Goal: Task Accomplishment & Management: Manage account settings

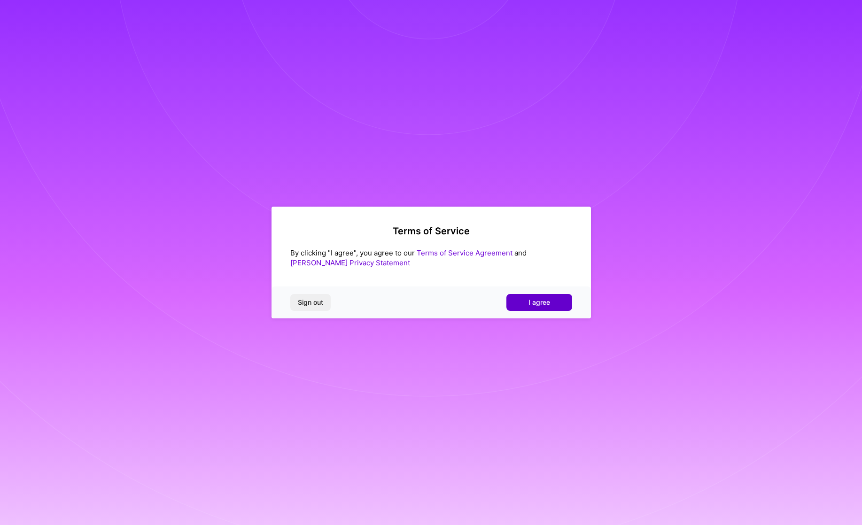
click at [532, 298] on span "I agree" at bounding box center [539, 302] width 22 height 9
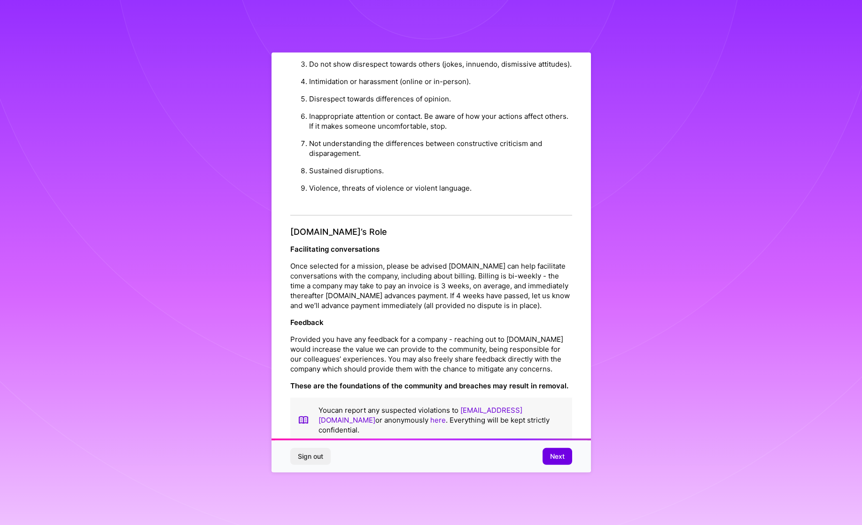
scroll to position [26, 0]
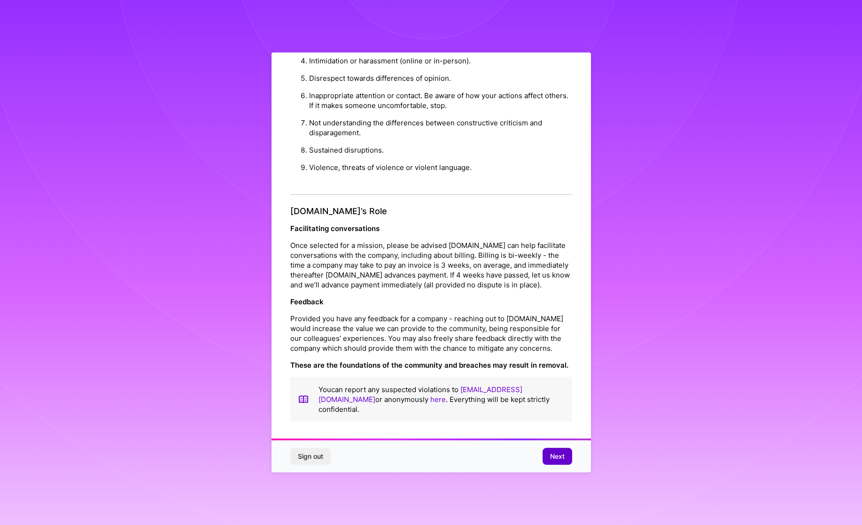
click at [553, 457] on span "Next" at bounding box center [557, 456] width 15 height 9
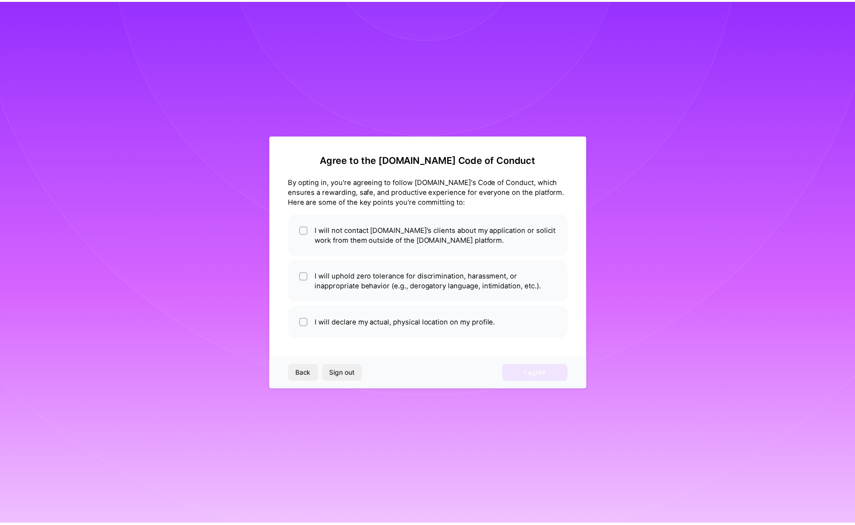
scroll to position [0, 0]
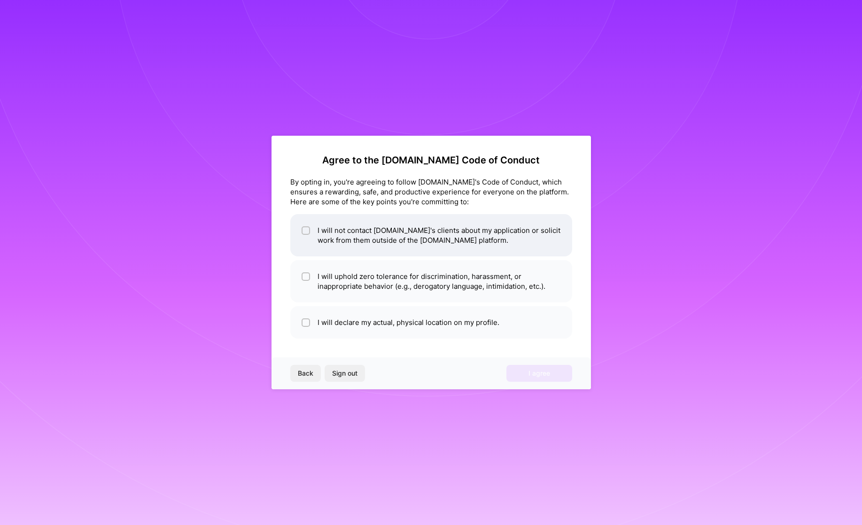
click at [303, 231] on input "checkbox" at bounding box center [306, 231] width 7 height 7
checkbox input "true"
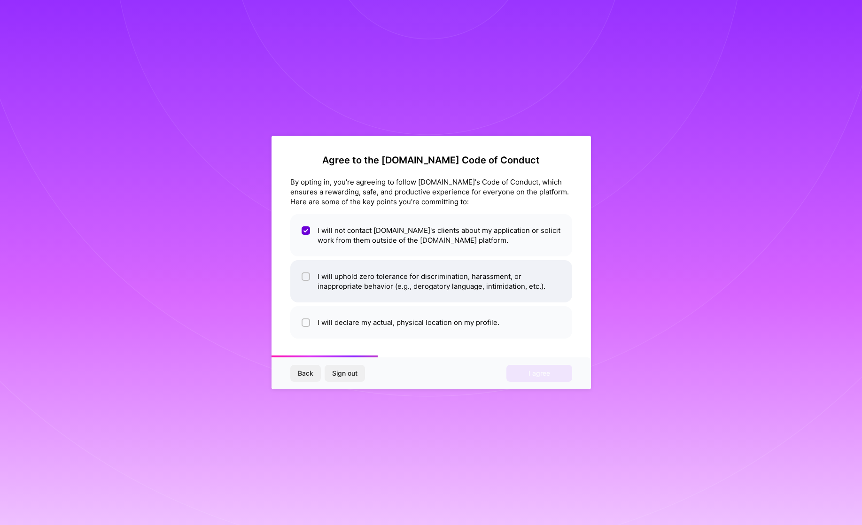
click at [310, 276] on li "I will uphold zero tolerance for discrimination, harassment, or inappropriate b…" at bounding box center [431, 281] width 282 height 42
checkbox input "true"
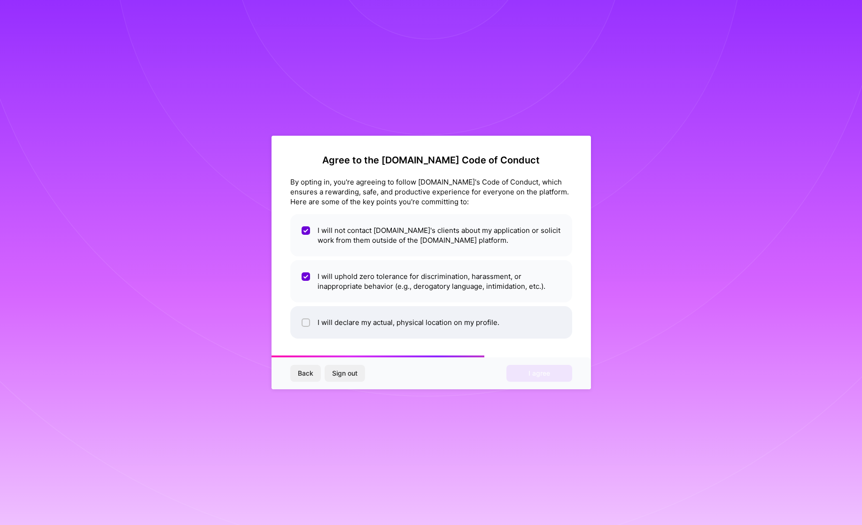
click at [310, 321] on li "I will declare my actual, physical location on my profile." at bounding box center [431, 322] width 282 height 32
checkbox input "true"
click at [534, 370] on span "I agree" at bounding box center [539, 373] width 22 height 9
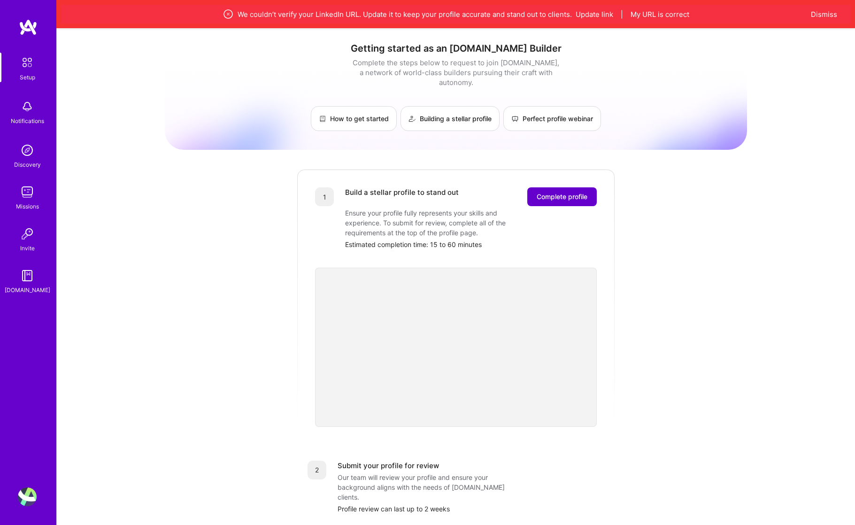
click at [544, 192] on span "Complete profile" at bounding box center [562, 196] width 51 height 9
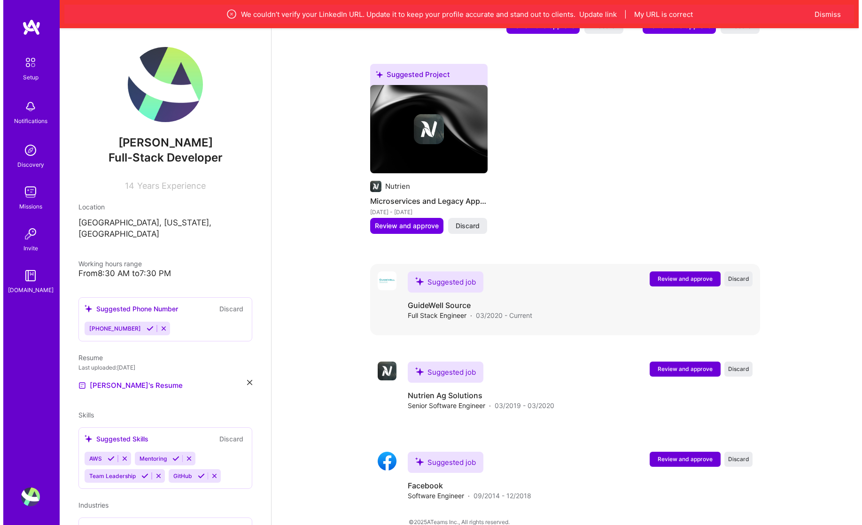
scroll to position [711, 0]
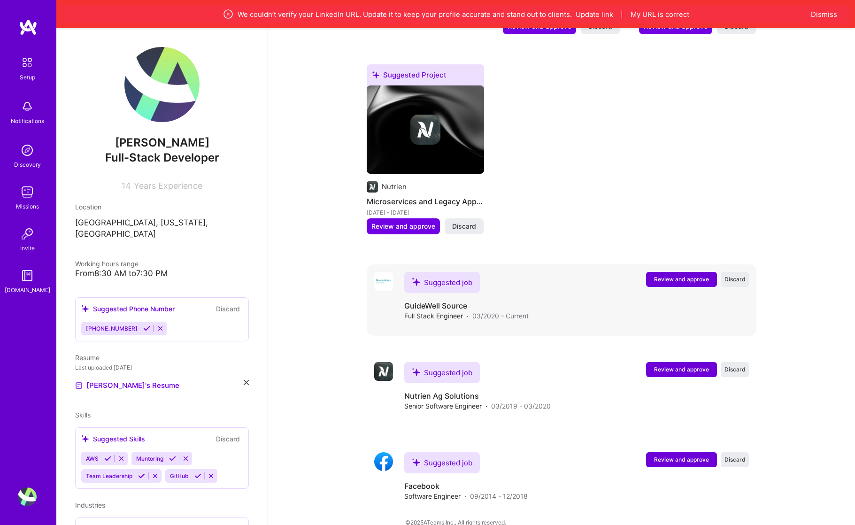
click at [660, 275] on span "Review and approve" at bounding box center [681, 279] width 55 height 8
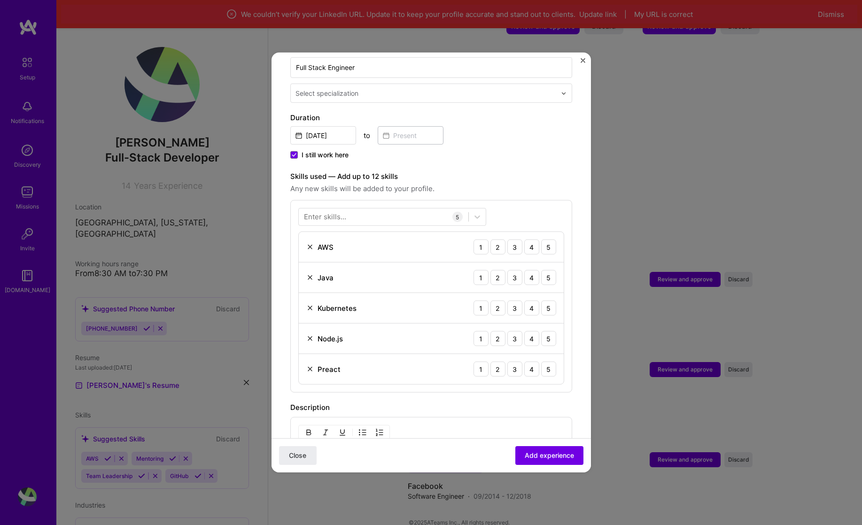
scroll to position [217, 0]
click at [633, 395] on div "Adding suggested job This job is suggested based on your LinkedIn, resume or [D…" at bounding box center [431, 262] width 862 height 525
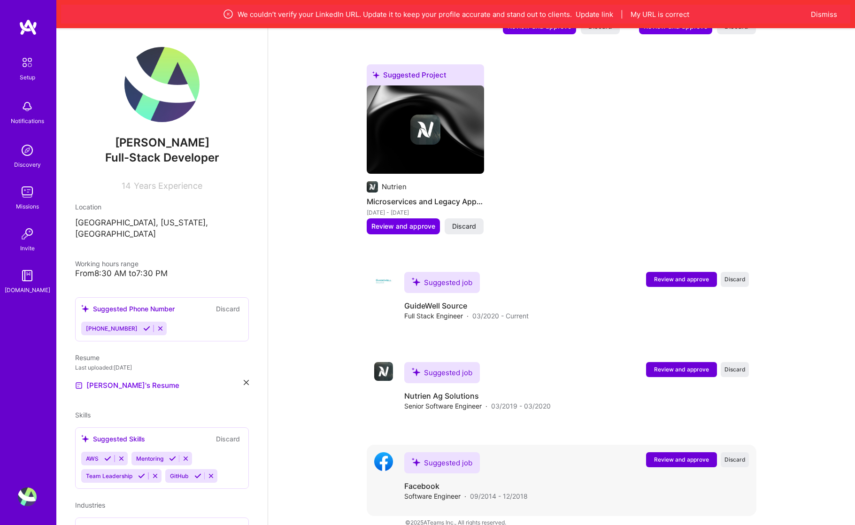
click at [670, 456] on span "Review and approve" at bounding box center [681, 460] width 55 height 8
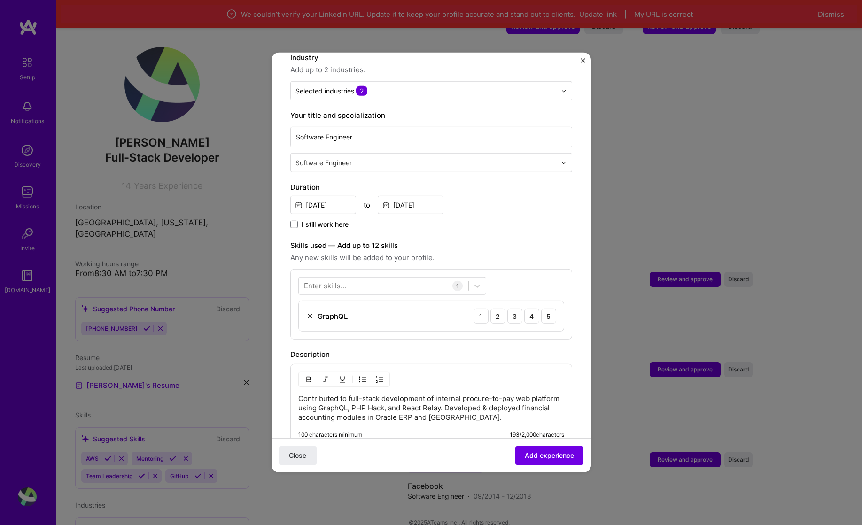
scroll to position [148, 0]
click at [410, 195] on input "[DATE]" at bounding box center [411, 204] width 66 height 18
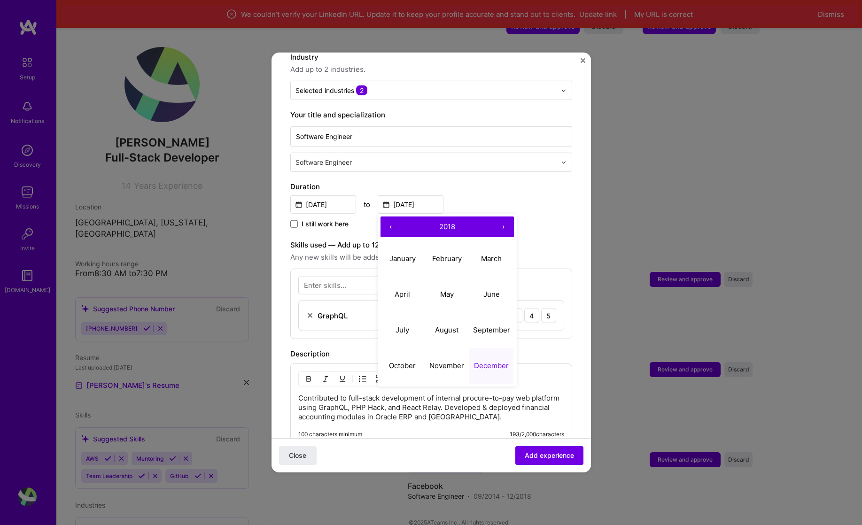
click at [503, 216] on button "›" at bounding box center [503, 226] width 21 height 21
click at [403, 254] on abbr "January" at bounding box center [402, 258] width 26 height 9
type input "[DATE]"
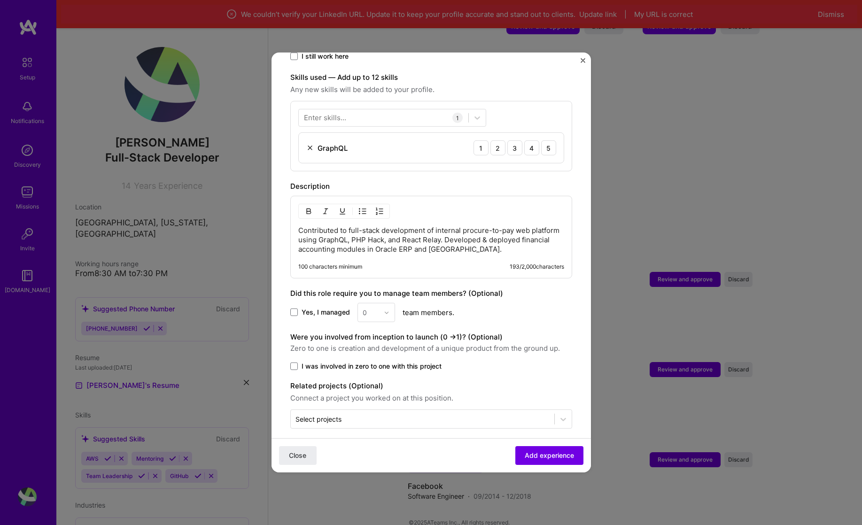
scroll to position [315, 0]
click at [294, 309] on span at bounding box center [294, 313] width 8 height 8
click at [0, 0] on input "Yes, I managed" at bounding box center [0, 0] width 0 height 0
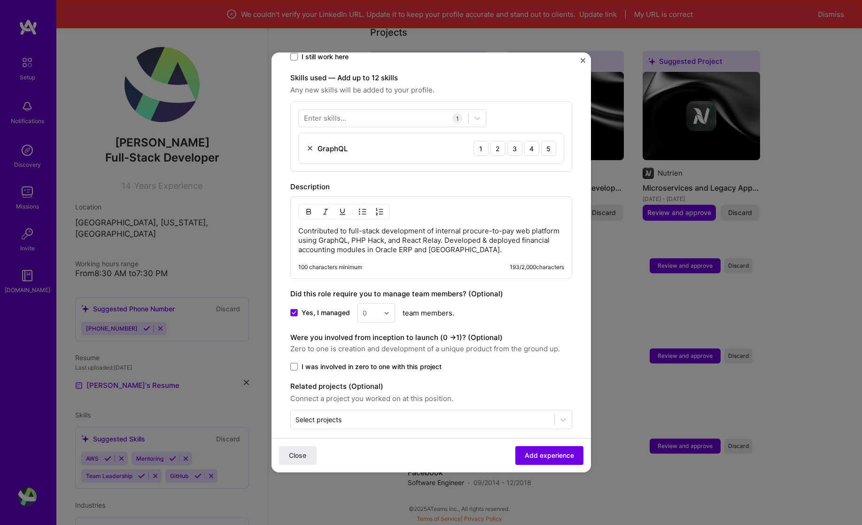
scroll to position [473, 0]
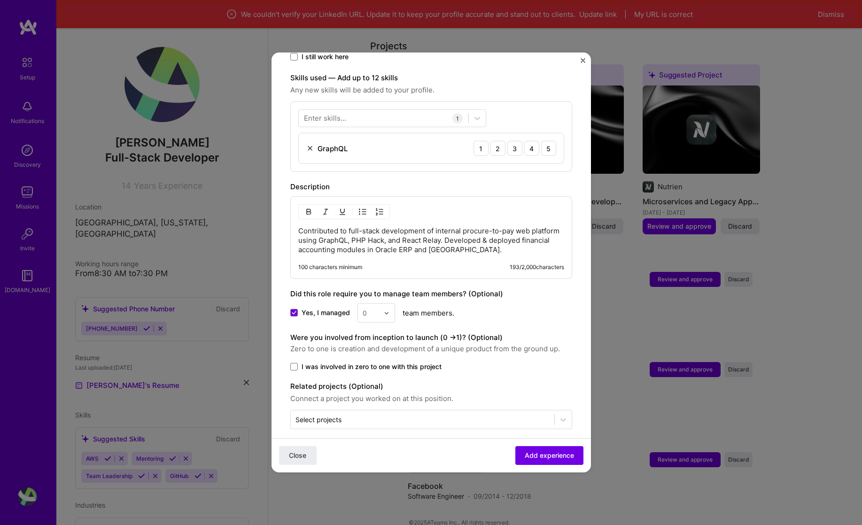
click at [298, 362] on label "I was involved in zero to one with this project" at bounding box center [431, 366] width 282 height 9
click at [0, 0] on input "I was involved in zero to one with this project" at bounding box center [0, 0] width 0 height 0
drag, startPoint x: 525, startPoint y: 453, endPoint x: 494, endPoint y: 418, distance: 47.2
click at [494, 418] on form "Adding suggested job This job is suggested based on your LinkedIn, resume or [D…" at bounding box center [430, 119] width 319 height 726
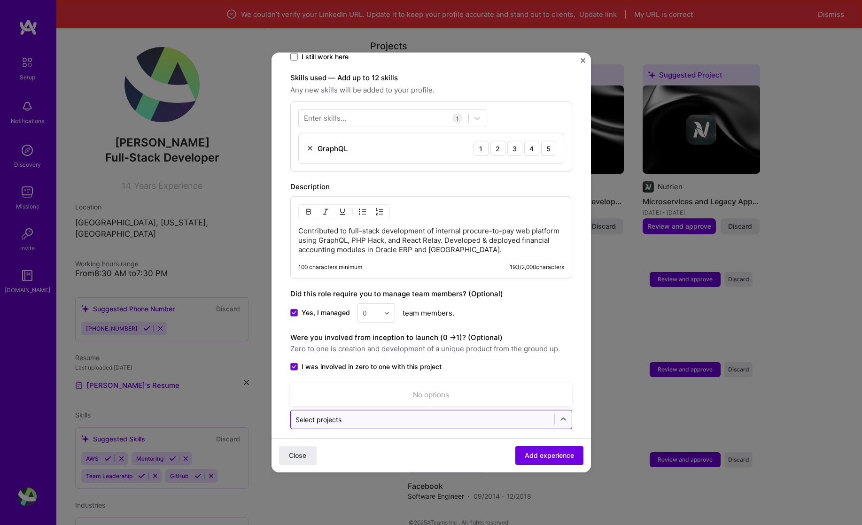
click at [363, 415] on input "text" at bounding box center [422, 420] width 254 height 10
click at [558, 415] on icon at bounding box center [562, 419] width 9 height 9
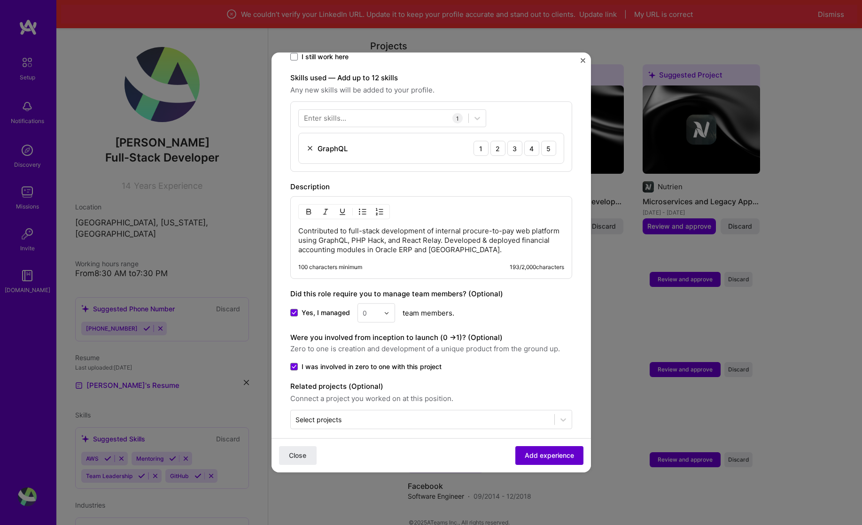
click at [550, 455] on span "Add experience" at bounding box center [549, 455] width 49 height 9
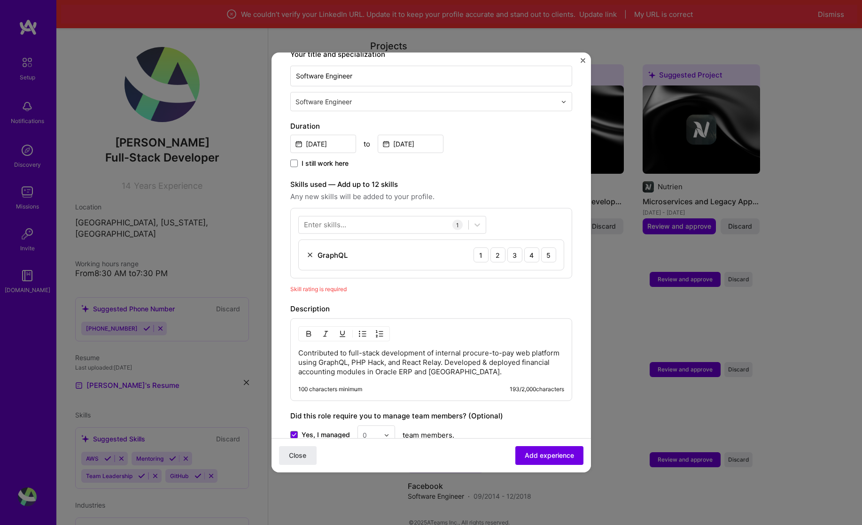
scroll to position [194, 0]
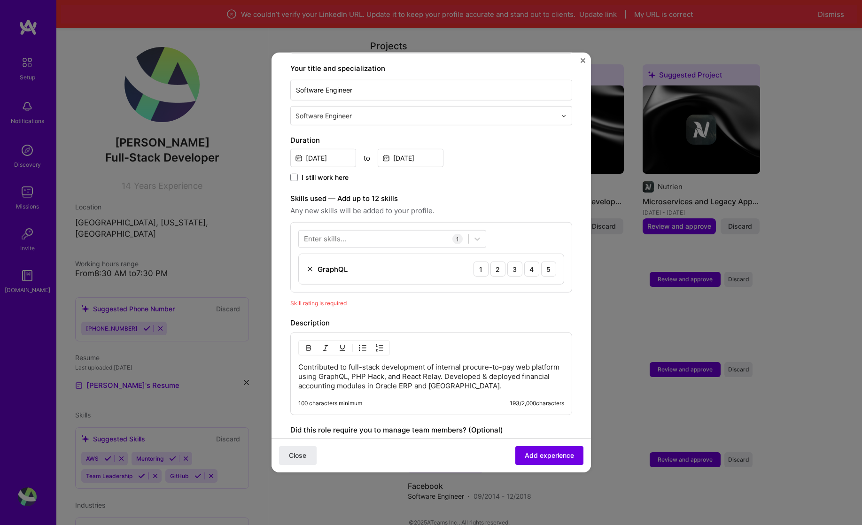
click at [341, 234] on div "Enter skills..." at bounding box center [325, 239] width 42 height 10
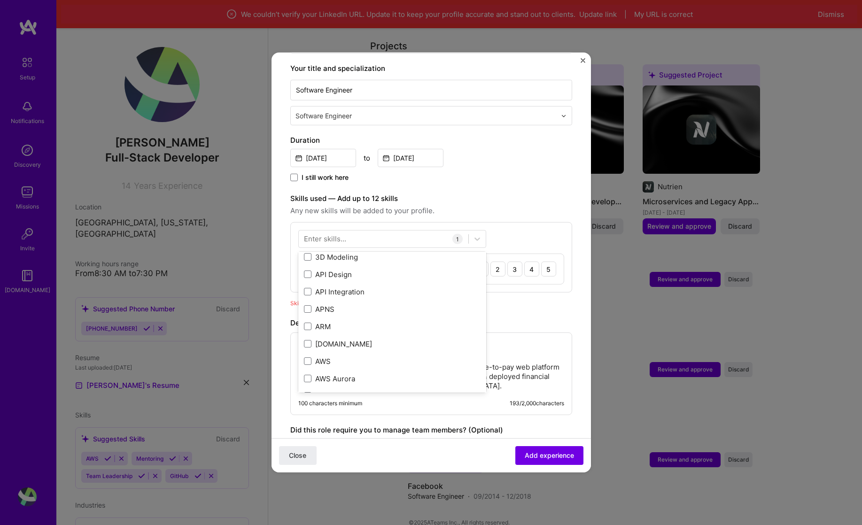
scroll to position [51, 0]
click at [325, 234] on div "Enter skills..." at bounding box center [325, 239] width 42 height 10
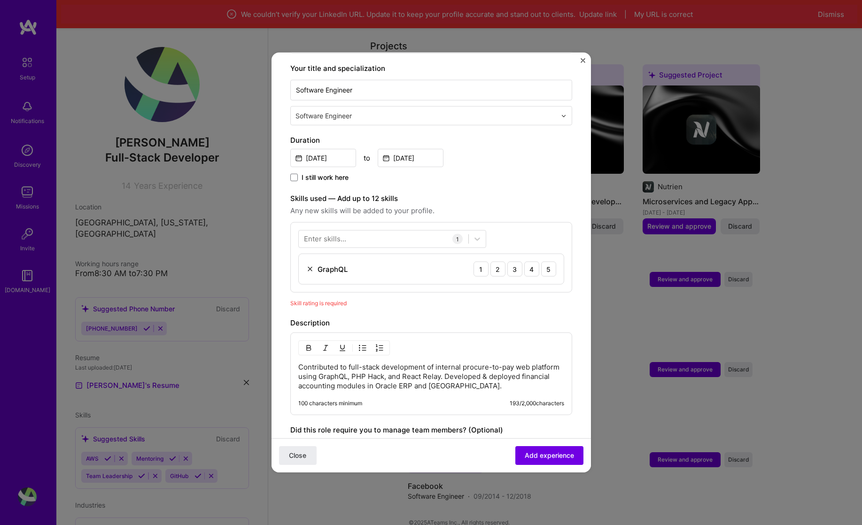
click at [325, 234] on div "Enter skills..." at bounding box center [325, 239] width 42 height 10
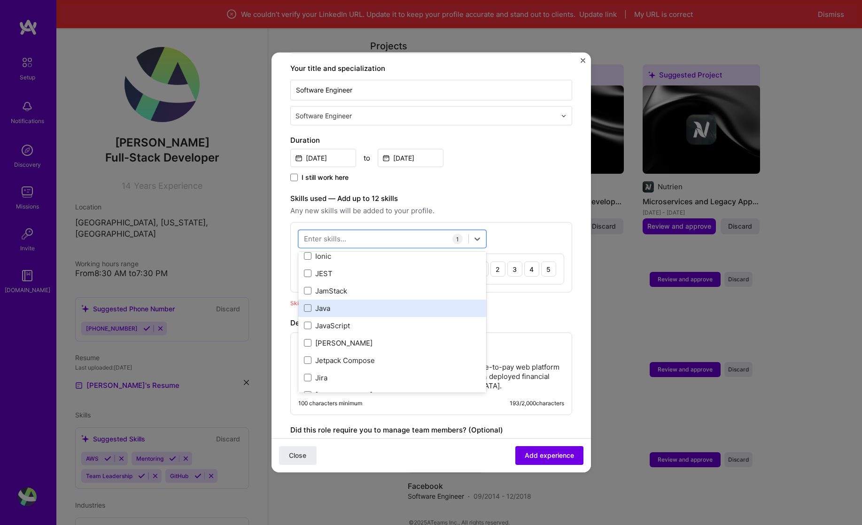
scroll to position [11, 0]
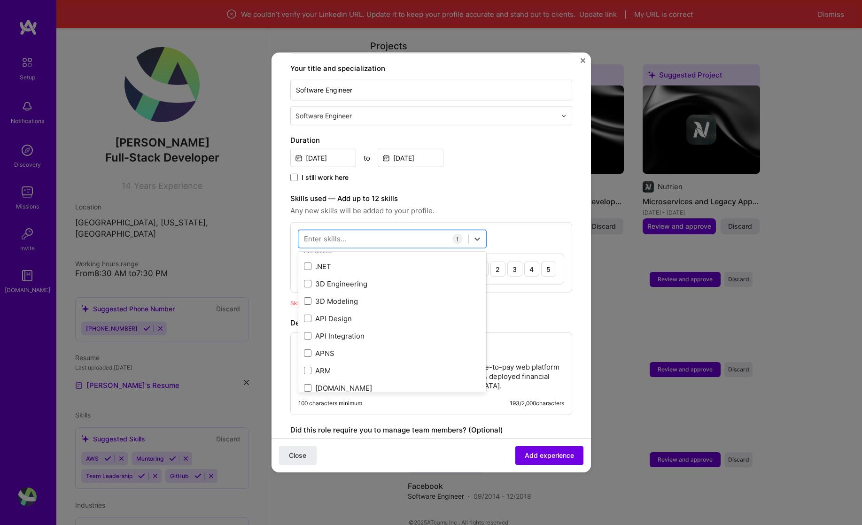
type input "s"
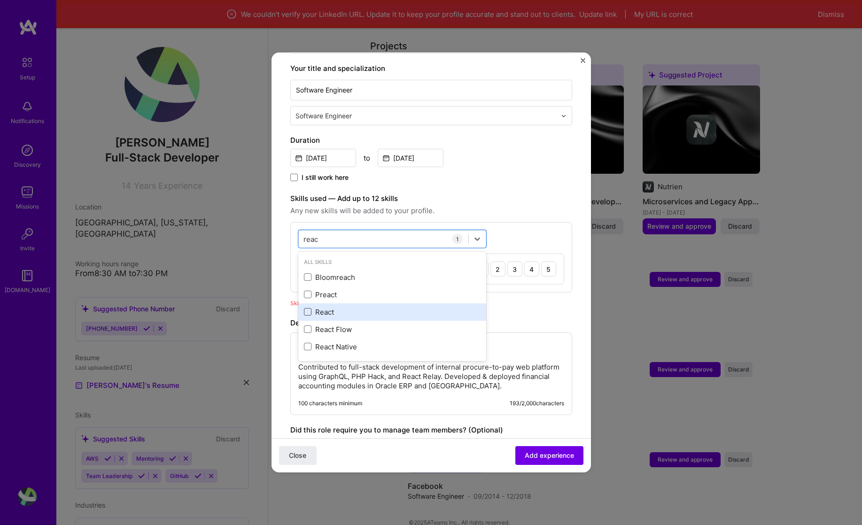
click at [309, 308] on span at bounding box center [308, 312] width 8 height 8
click at [0, 0] on input "checkbox" at bounding box center [0, 0] width 0 height 0
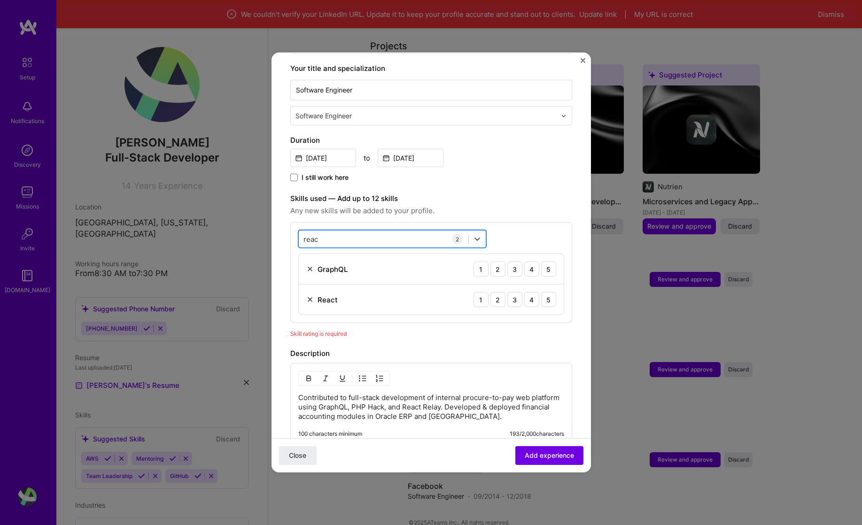
click at [321, 232] on div "reac reac" at bounding box center [384, 238] width 170 height 15
type input "r"
click at [489, 179] on div "Adding suggested job This job is suggested based on your LinkedIn, resume or [D…" at bounding box center [431, 236] width 282 height 719
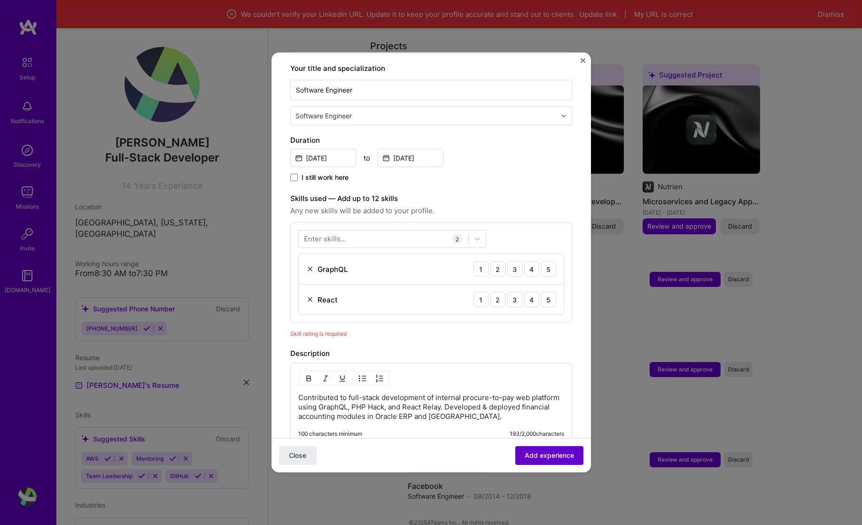
click at [533, 459] on span "Add experience" at bounding box center [549, 455] width 49 height 9
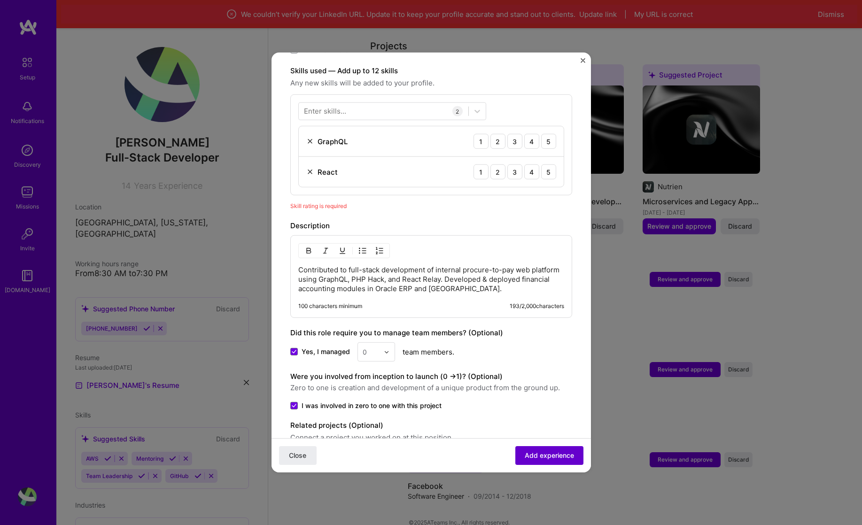
scroll to position [325, 0]
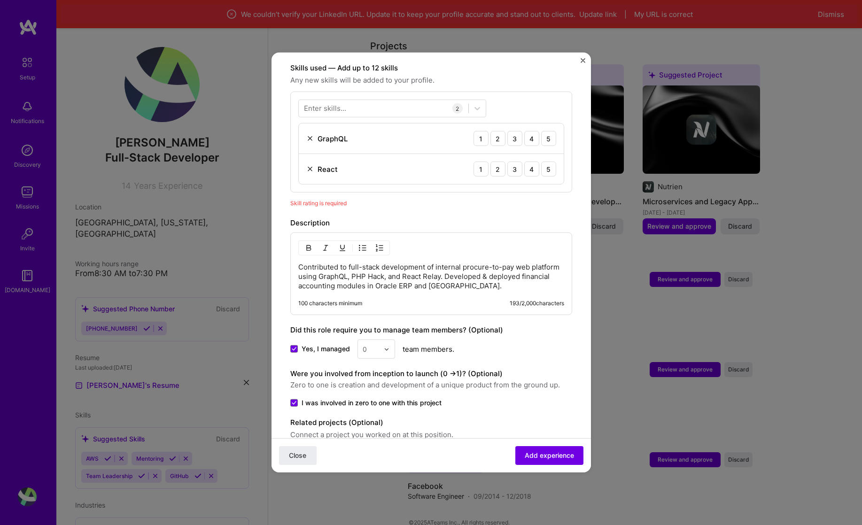
click at [318, 200] on span "Skill rating is required" at bounding box center [318, 203] width 56 height 7
click at [318, 217] on div "Description" at bounding box center [431, 222] width 282 height 11
click at [333, 198] on div "Skill rating is required" at bounding box center [431, 203] width 282 height 10
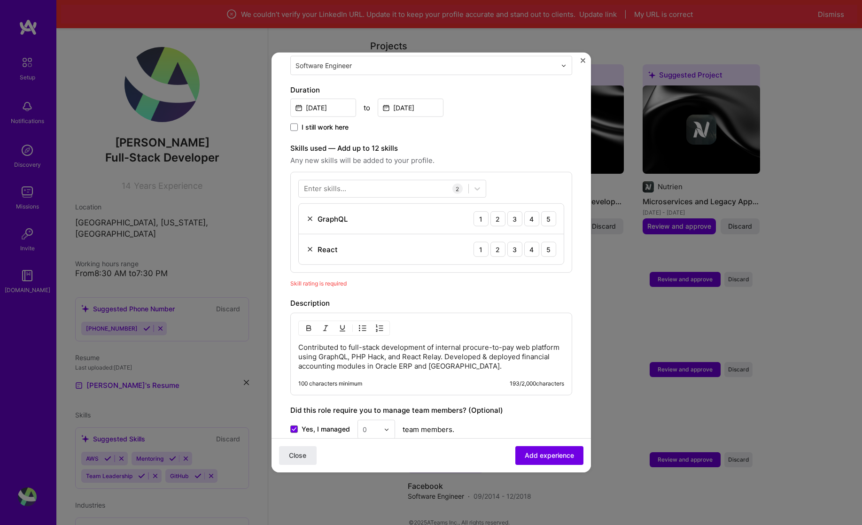
scroll to position [225, 0]
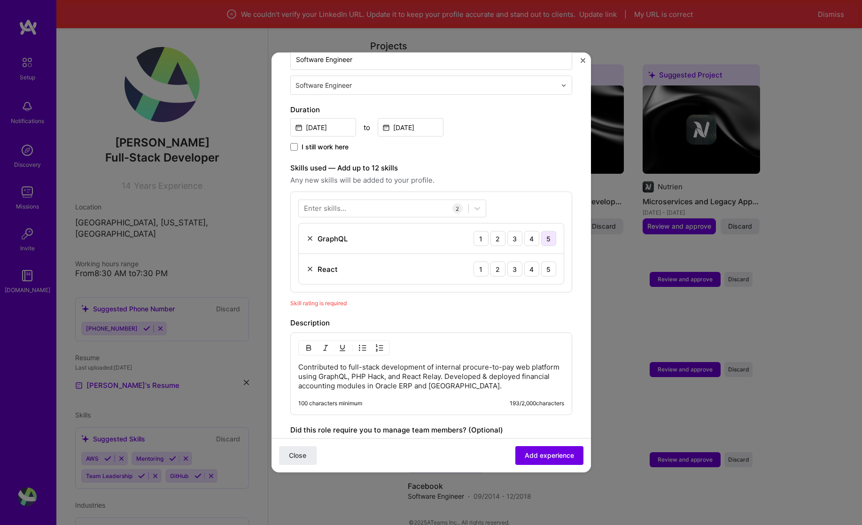
click at [542, 231] on div "5" at bounding box center [548, 238] width 15 height 15
click at [541, 262] on div "5" at bounding box center [548, 269] width 15 height 15
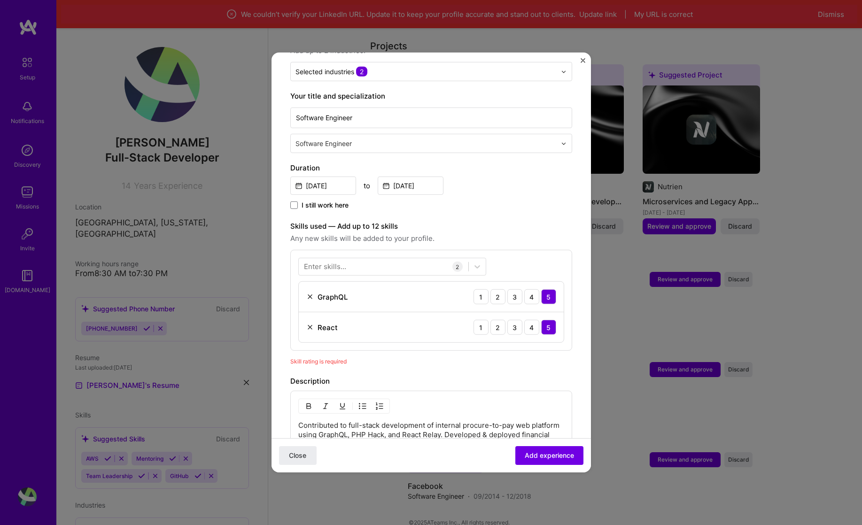
scroll to position [162, 0]
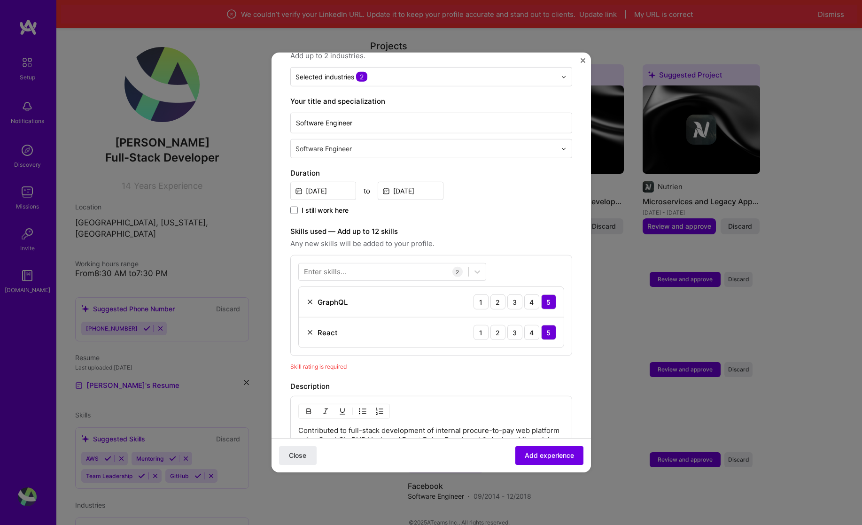
click at [339, 267] on div "Enter skills..." at bounding box center [325, 272] width 42 height 10
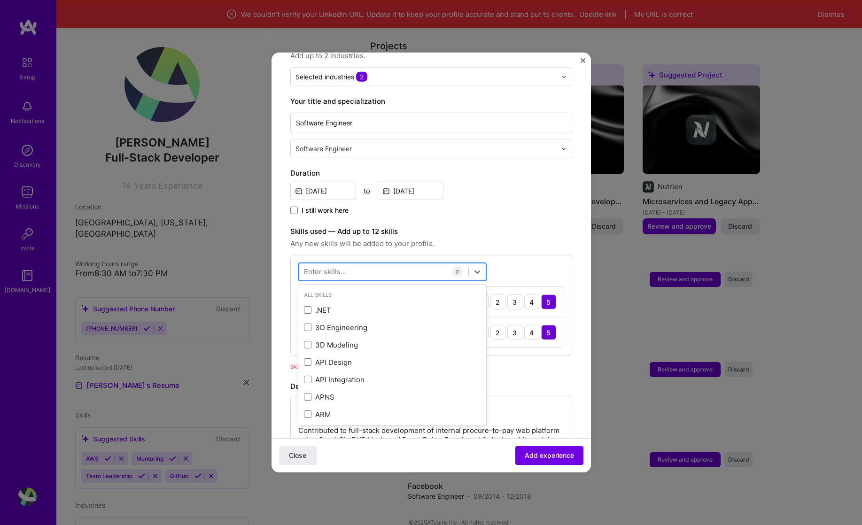
click at [347, 264] on div at bounding box center [384, 271] width 170 height 15
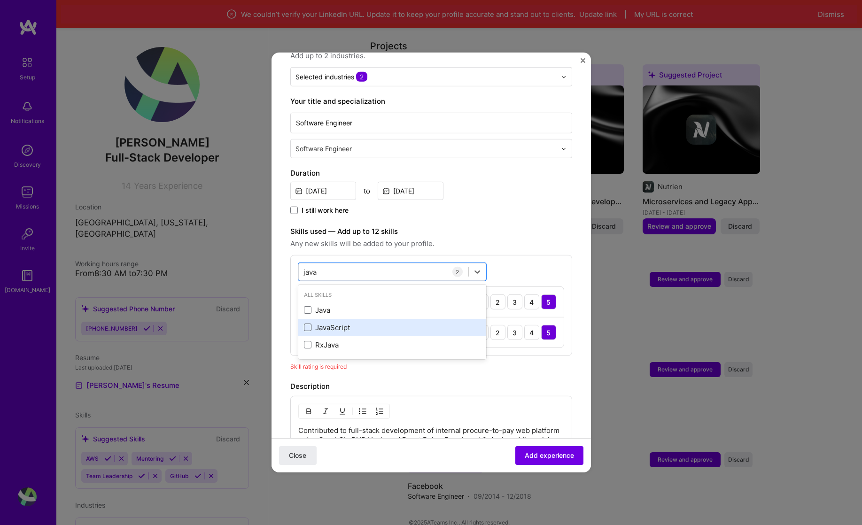
click at [306, 324] on span at bounding box center [308, 328] width 8 height 8
click at [0, 0] on input "checkbox" at bounding box center [0, 0] width 0 height 0
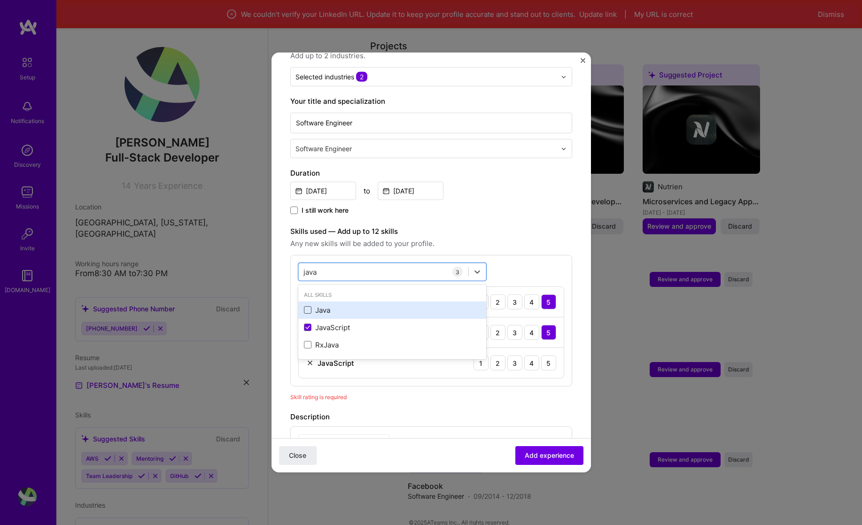
click at [308, 306] on span at bounding box center [308, 310] width 8 height 8
click at [0, 0] on input "checkbox" at bounding box center [0, 0] width 0 height 0
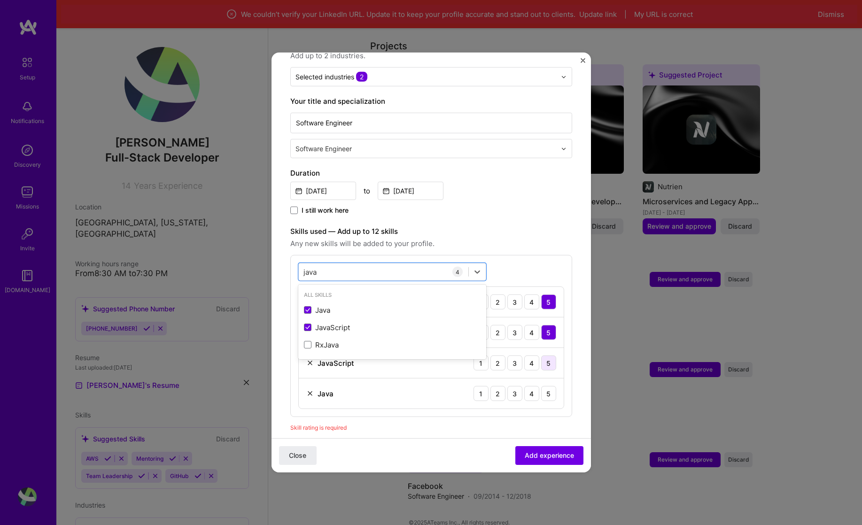
type input "java"
click at [542, 355] on div "5" at bounding box center [548, 362] width 15 height 15
click at [541, 392] on div "Java 1 2 3 4 5" at bounding box center [431, 394] width 265 height 30
click at [542, 386] on div "5" at bounding box center [548, 393] width 15 height 15
click at [546, 457] on span "Add experience" at bounding box center [549, 455] width 49 height 9
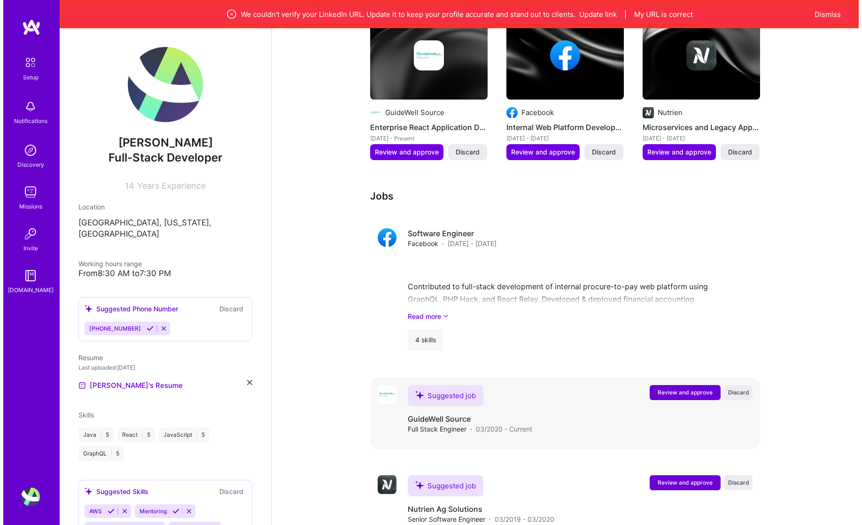
scroll to position [544, 0]
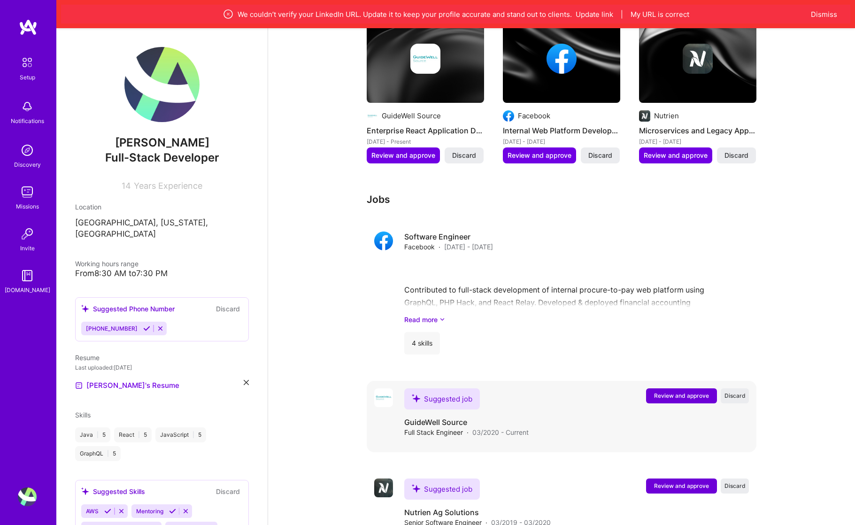
click at [669, 392] on span "Review and approve" at bounding box center [681, 396] width 55 height 8
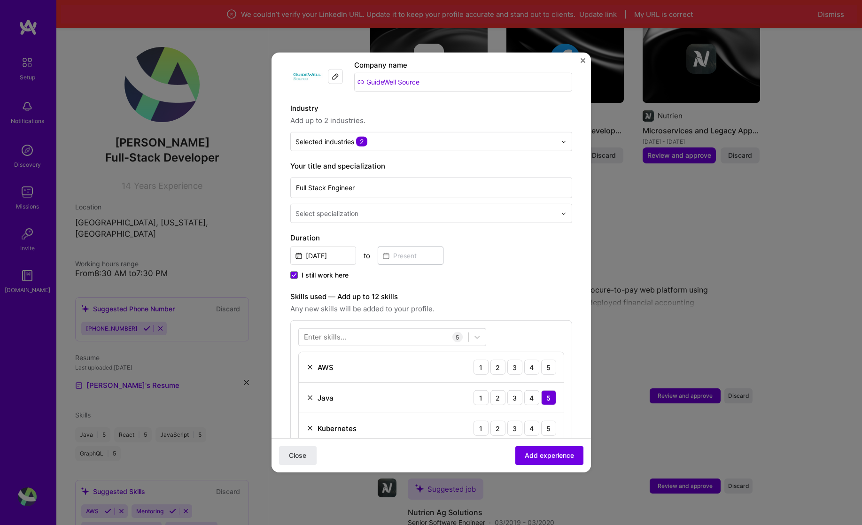
scroll to position [103, 0]
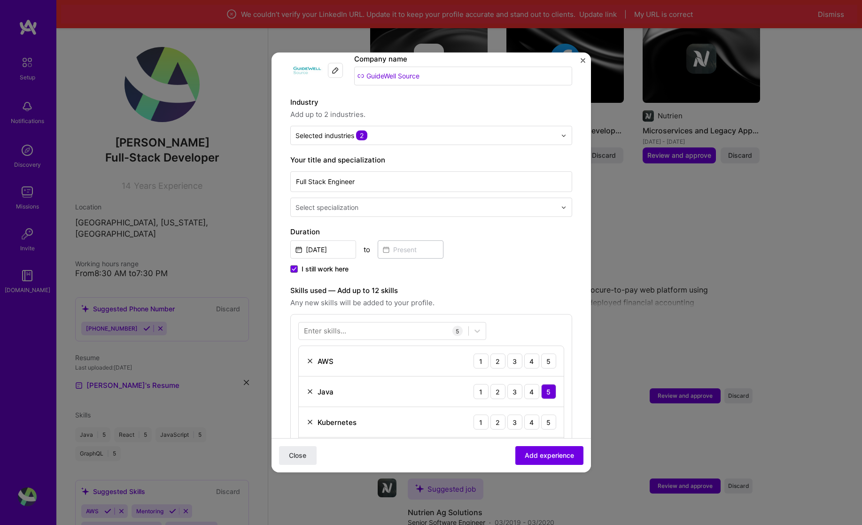
click at [340, 326] on div "Enter skills..." at bounding box center [325, 331] width 42 height 10
click at [330, 326] on div at bounding box center [384, 330] width 170 height 15
click at [328, 417] on div "Kubernetes" at bounding box center [336, 422] width 39 height 10
click at [309, 418] on img at bounding box center [310, 422] width 8 height 8
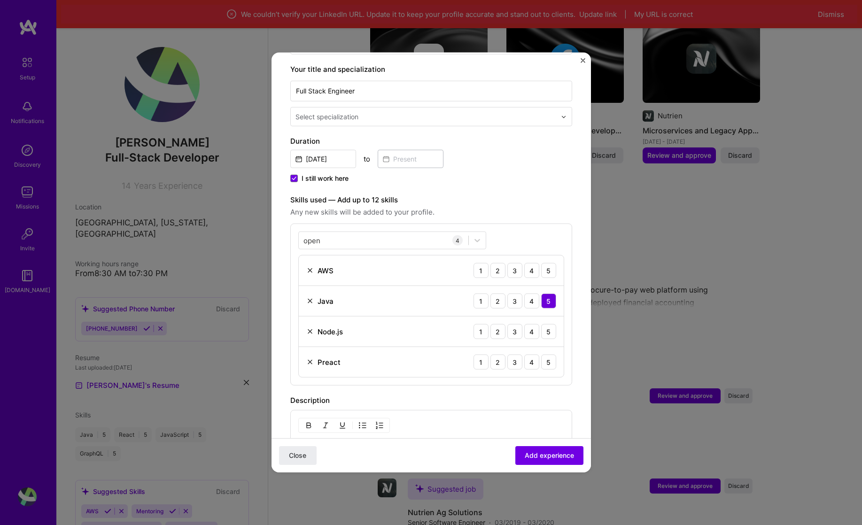
scroll to position [193, 0]
click at [544, 264] on div "5" at bounding box center [548, 271] width 15 height 15
click at [543, 325] on div "5" at bounding box center [548, 332] width 15 height 15
click at [309, 359] on img at bounding box center [310, 363] width 8 height 8
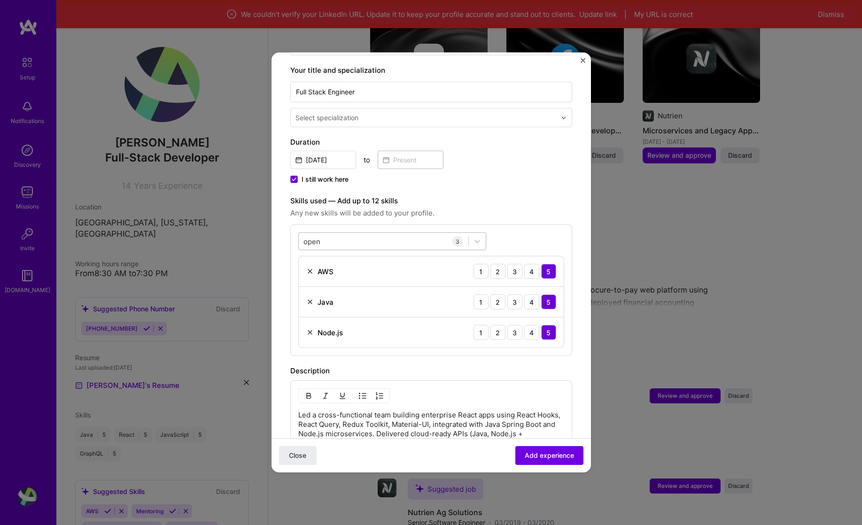
click at [344, 234] on div "open open" at bounding box center [384, 240] width 170 height 15
type input "o"
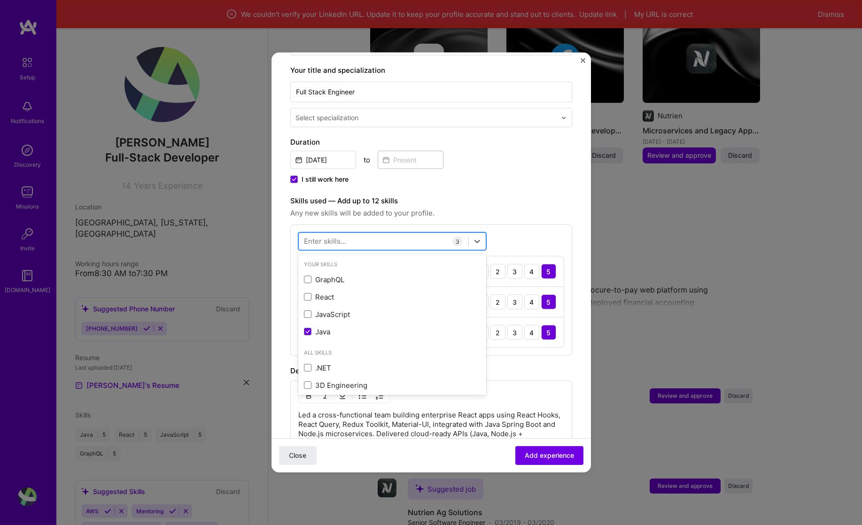
type input "h"
click at [366, 292] on div "Java" at bounding box center [392, 297] width 177 height 10
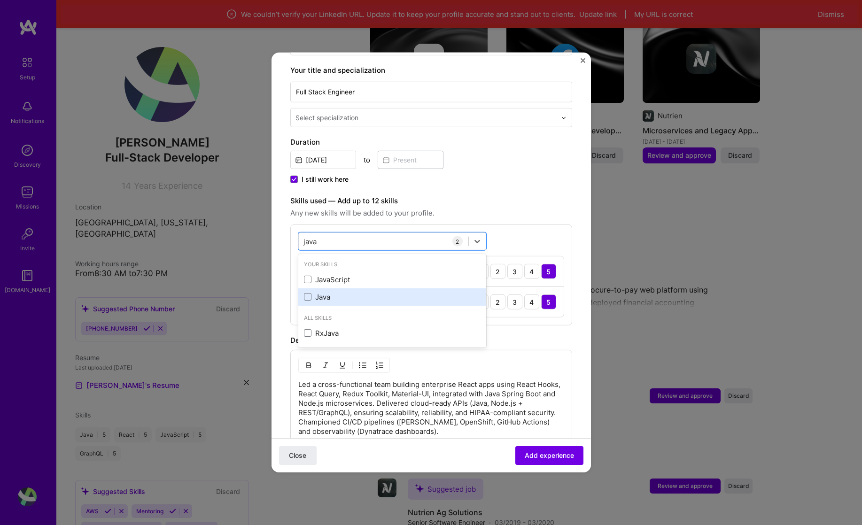
click at [366, 292] on div "Java" at bounding box center [392, 297] width 177 height 10
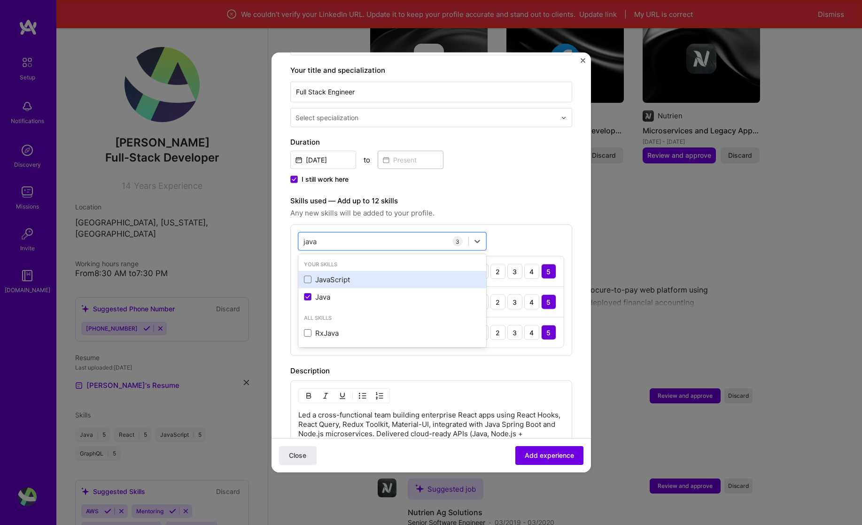
click at [354, 275] on div "JavaScript" at bounding box center [392, 280] width 177 height 10
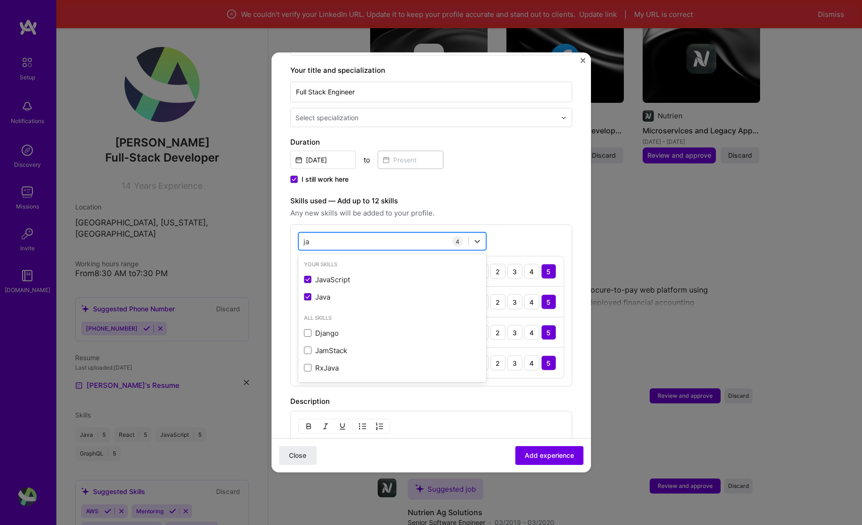
type input "j"
click at [304, 276] on span at bounding box center [308, 280] width 8 height 8
click at [0, 0] on input "checkbox" at bounding box center [0, 0] width 0 height 0
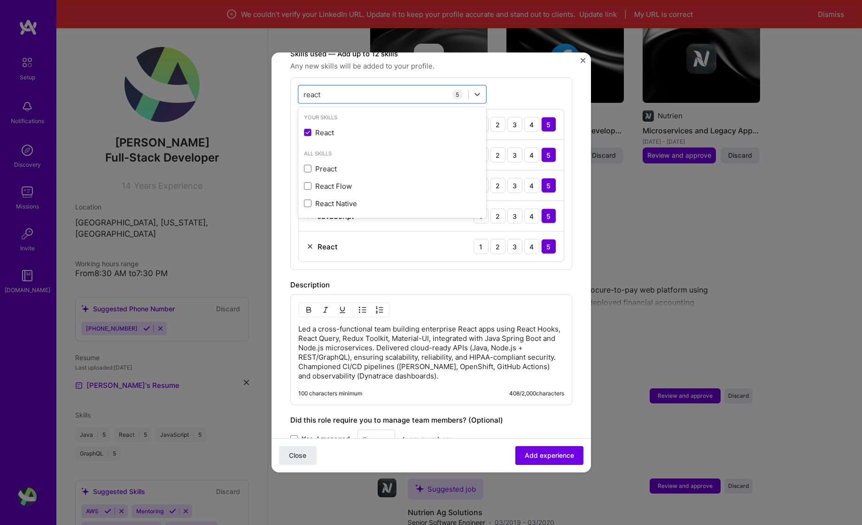
scroll to position [345, 0]
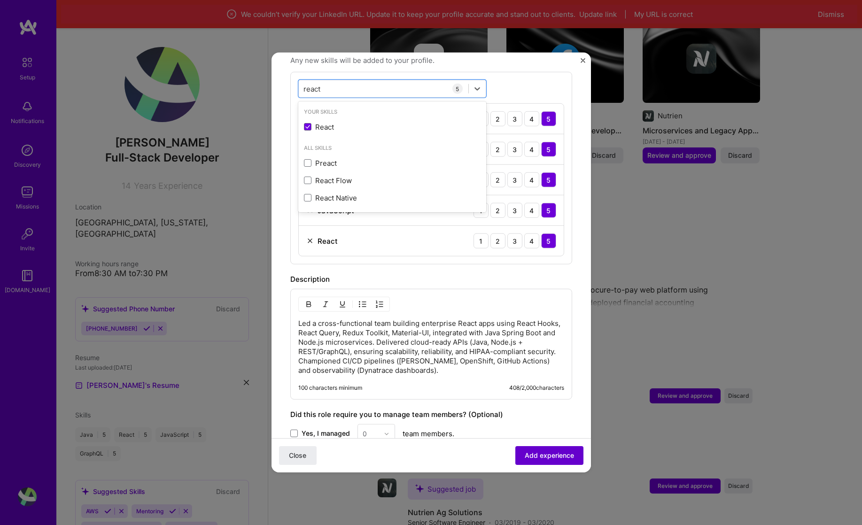
type input "react"
click at [527, 452] on span "Add experience" at bounding box center [549, 455] width 49 height 9
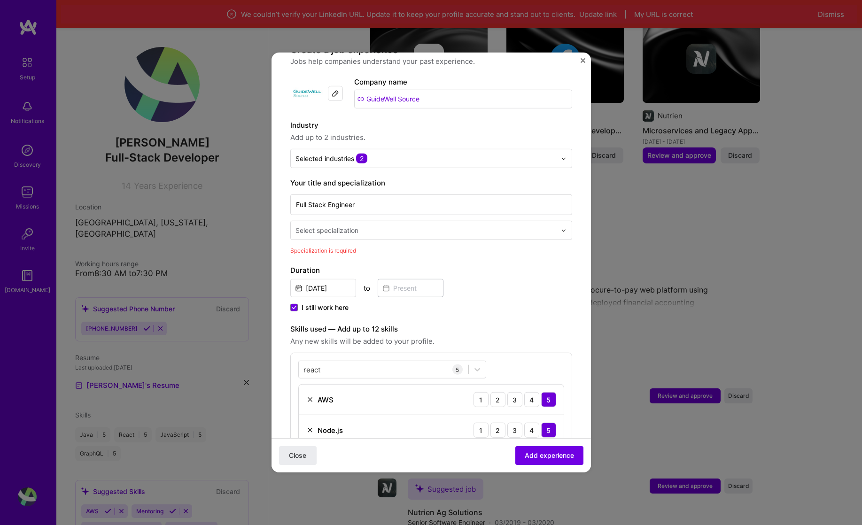
scroll to position [69, 0]
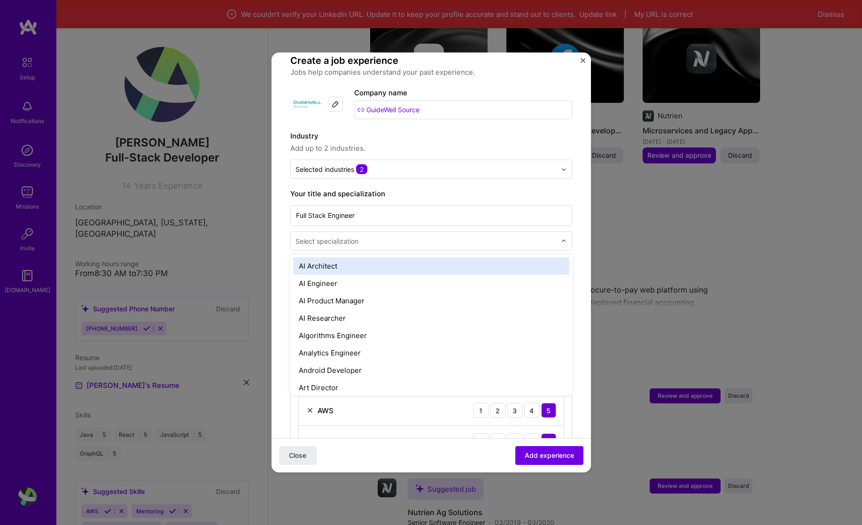
click at [336, 236] on div "Select specialization" at bounding box center [326, 241] width 63 height 10
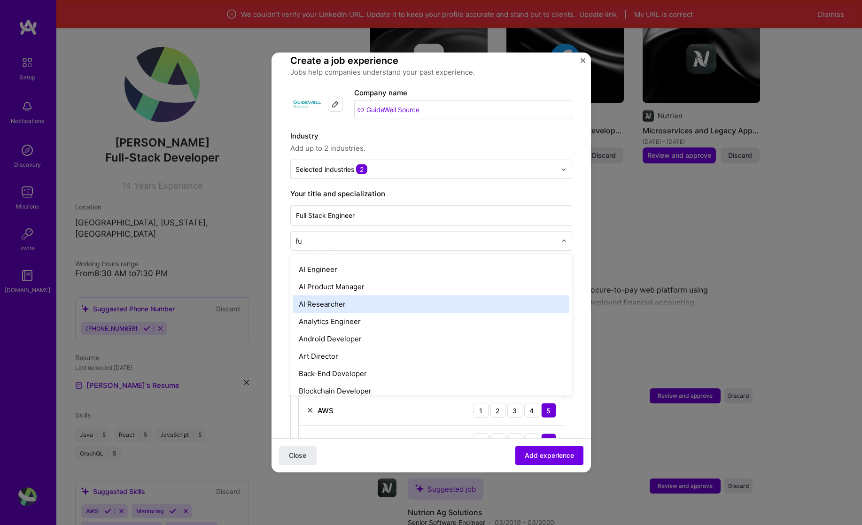
scroll to position [0, 0]
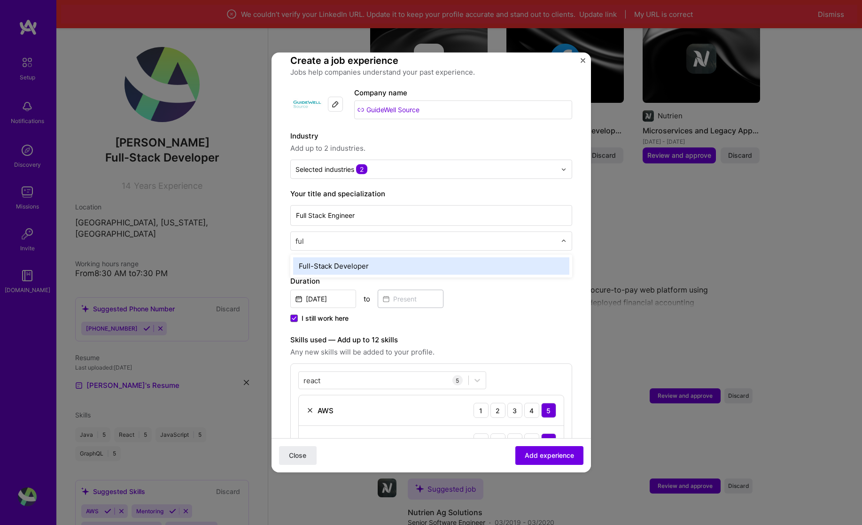
type input "full"
click at [341, 257] on div "Full-Stack Developer" at bounding box center [431, 265] width 276 height 17
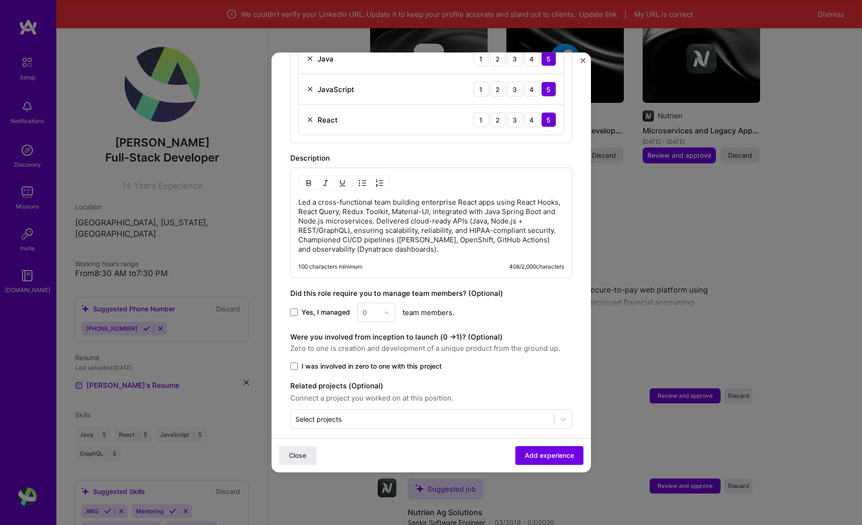
scroll to position [466, 0]
click at [296, 309] on span at bounding box center [294, 313] width 8 height 8
click at [0, 0] on input "Yes, I managed" at bounding box center [0, 0] width 0 height 0
click at [389, 304] on div at bounding box center [389, 313] width 11 height 18
click at [369, 381] on div "4" at bounding box center [376, 389] width 32 height 17
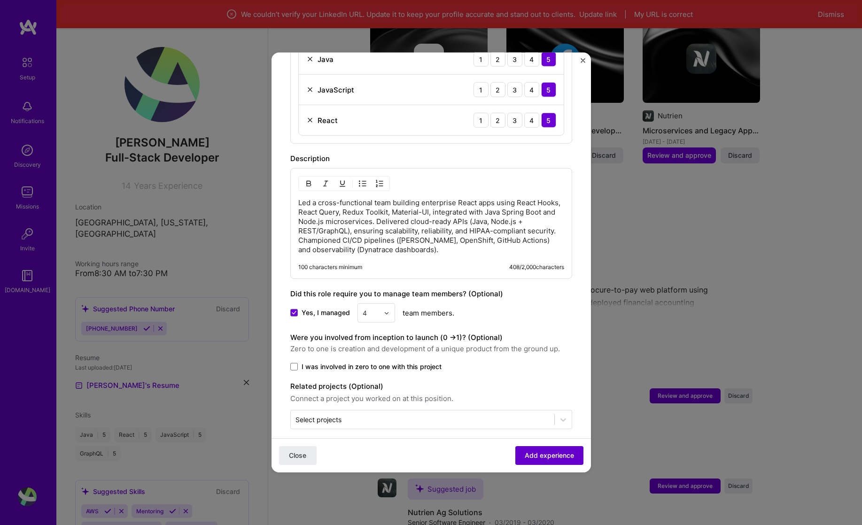
click at [534, 455] on span "Add experience" at bounding box center [549, 455] width 49 height 9
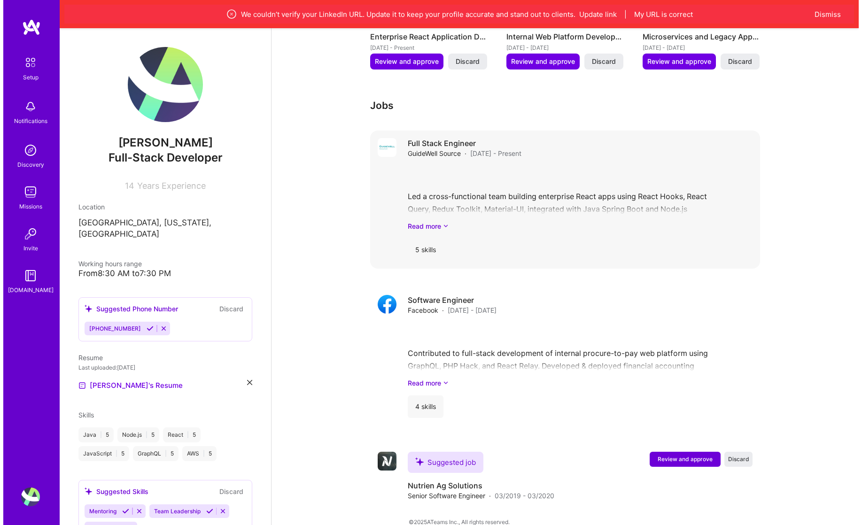
scroll to position [623, 0]
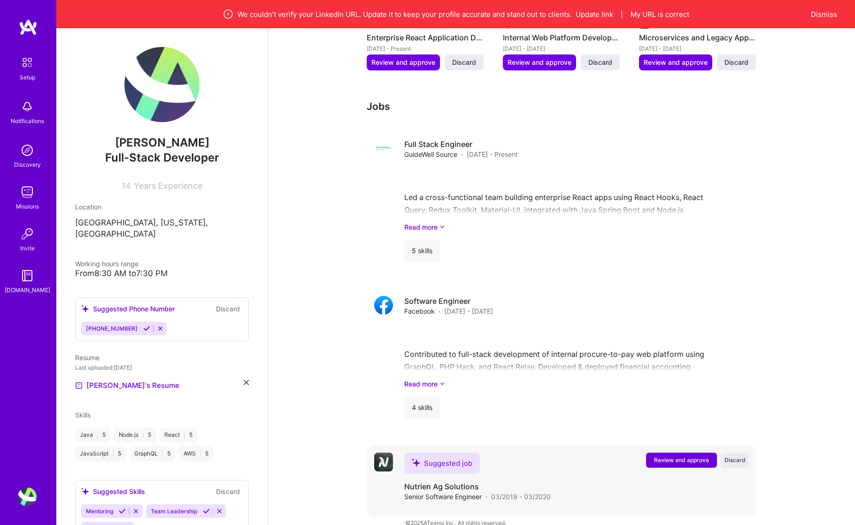
click at [670, 456] on span "Review and approve" at bounding box center [681, 460] width 55 height 8
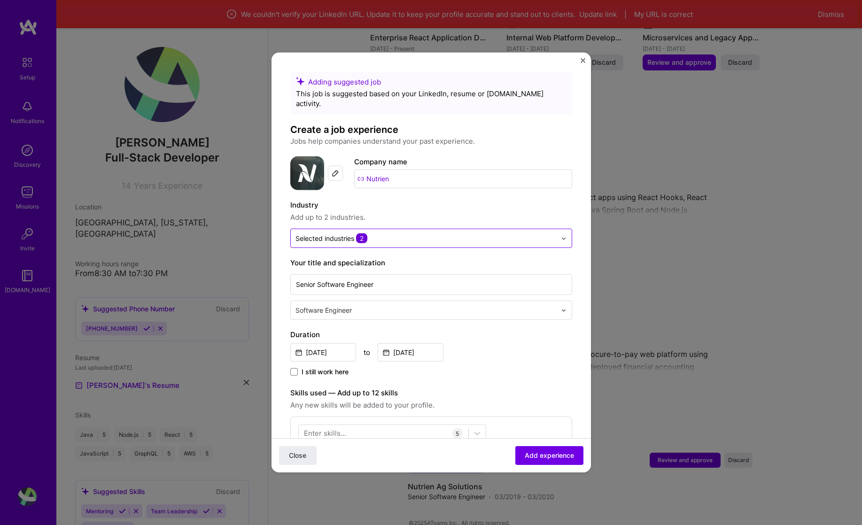
click at [336, 233] on div "Selected industries 2" at bounding box center [331, 238] width 72 height 10
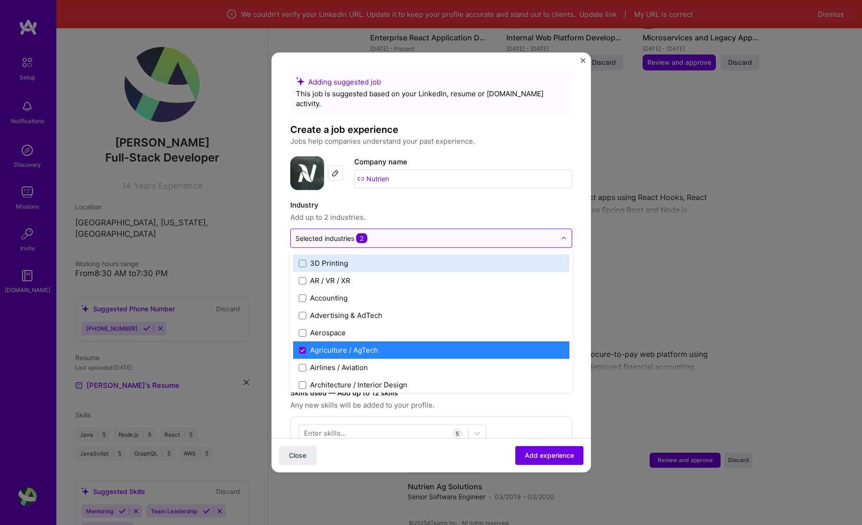
click at [336, 233] on div "Selected industries 2" at bounding box center [331, 238] width 72 height 10
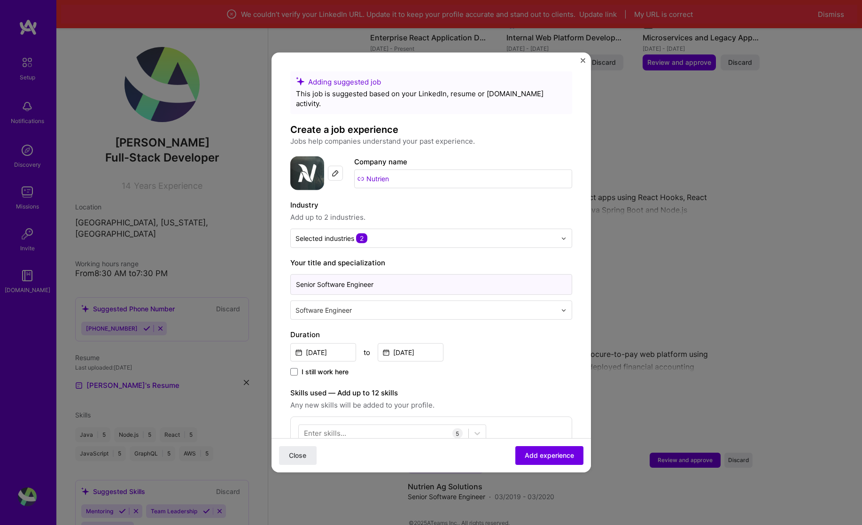
click at [341, 276] on input "Senior Software Engineer" at bounding box center [431, 284] width 282 height 21
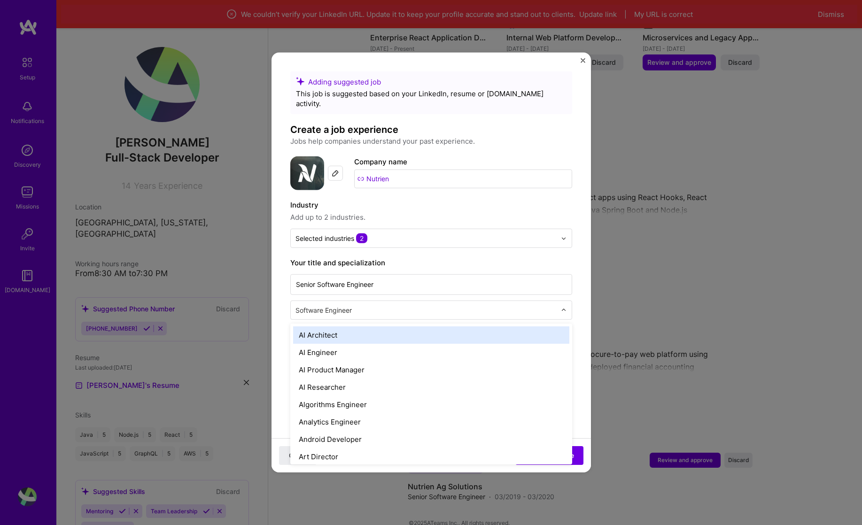
click at [341, 305] on input "text" at bounding box center [426, 310] width 263 height 10
drag, startPoint x: 357, startPoint y: 301, endPoint x: 307, endPoint y: 299, distance: 50.3
click at [307, 305] on input "text" at bounding box center [426, 310] width 263 height 10
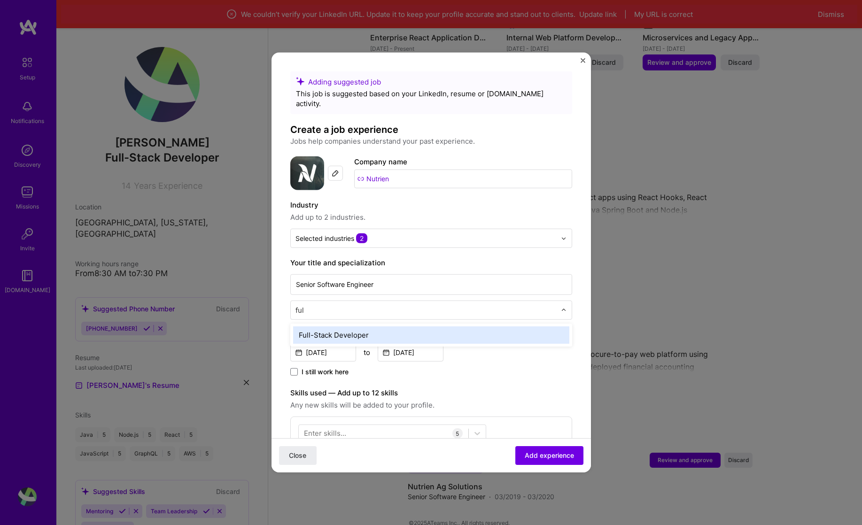
type input "full"
click at [312, 326] on div "Full-Stack Developer" at bounding box center [431, 334] width 276 height 17
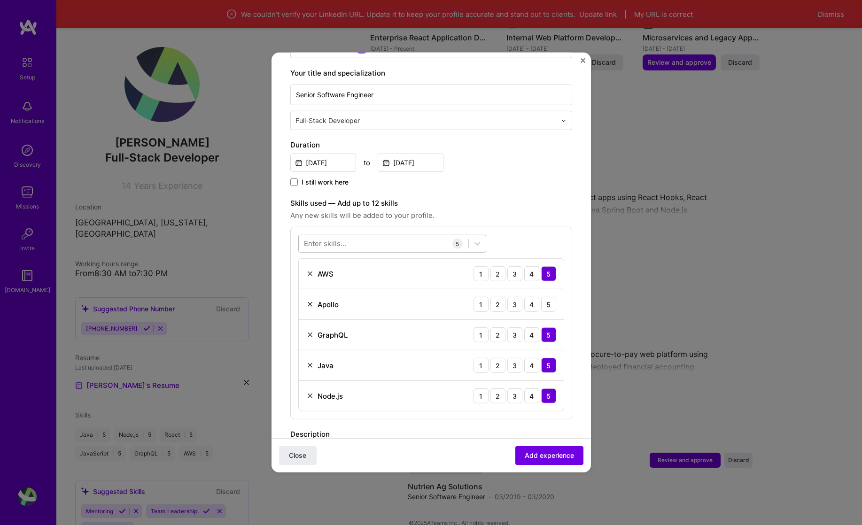
scroll to position [197, 0]
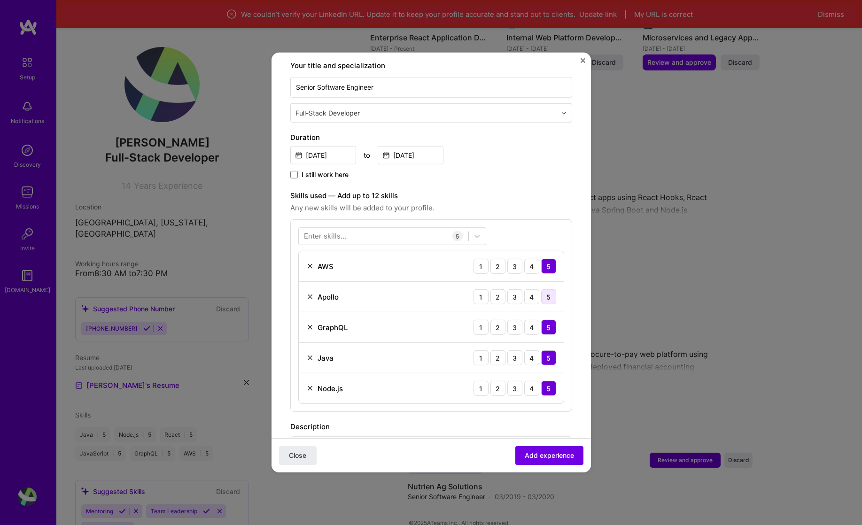
click at [544, 289] on div "5" at bounding box center [548, 296] width 15 height 15
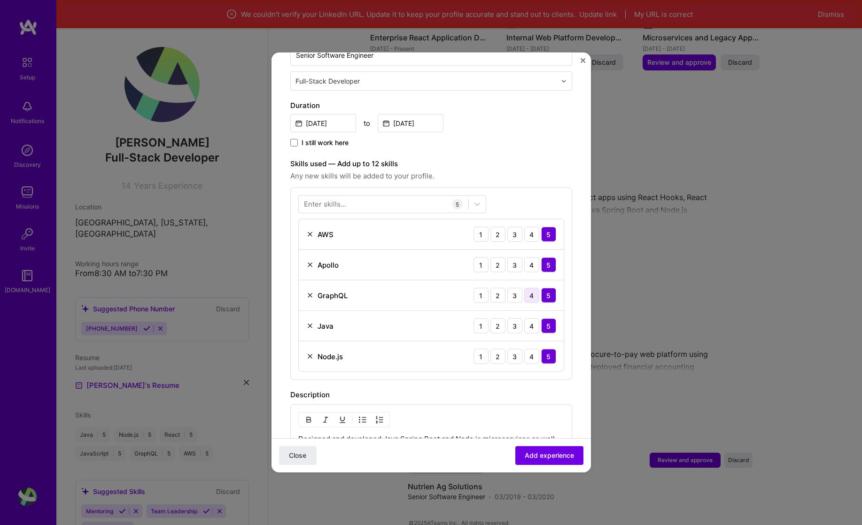
scroll to position [231, 0]
click at [308, 320] on img at bounding box center [310, 324] width 8 height 8
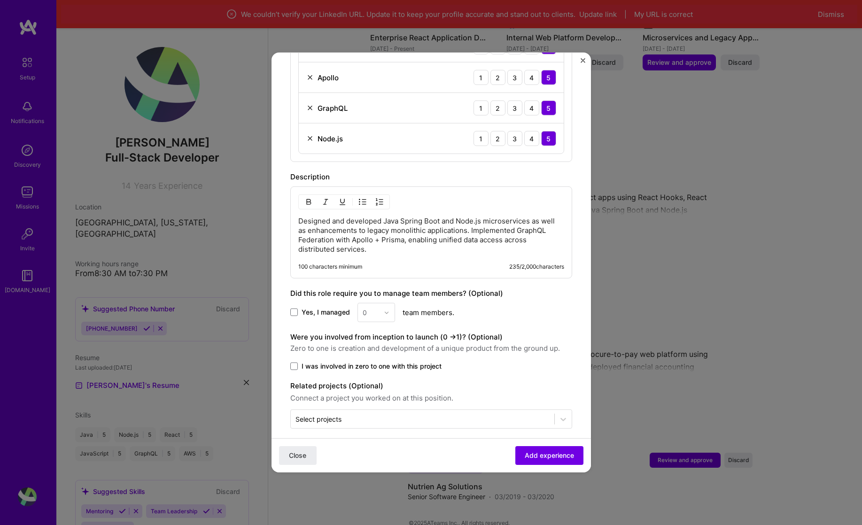
scroll to position [416, 0]
click at [515, 453] on button "Add experience" at bounding box center [549, 455] width 68 height 19
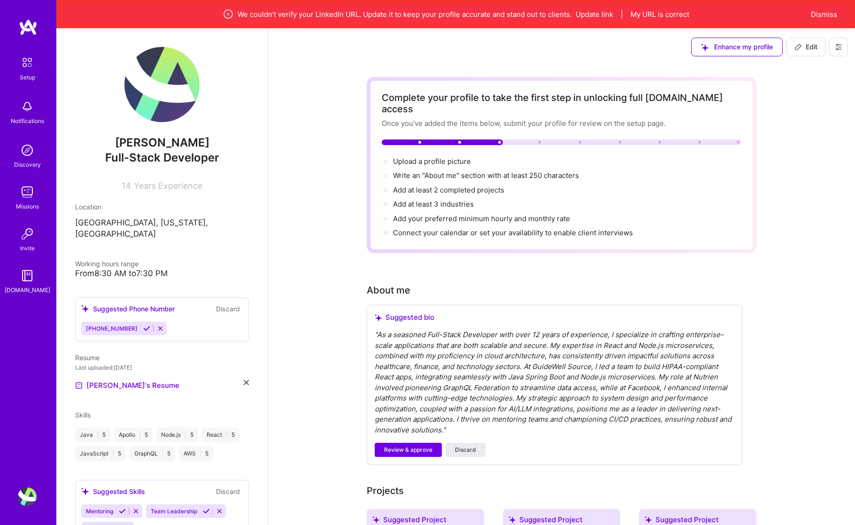
scroll to position [0, 0]
click at [446, 214] on span "Add your preferred minimum hourly and monthly rate →" at bounding box center [485, 218] width 185 height 9
select select "US"
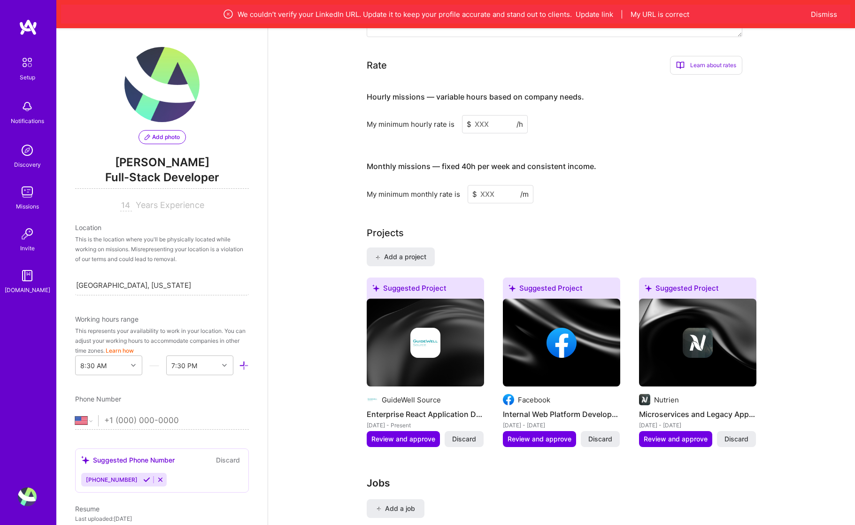
scroll to position [633, 0]
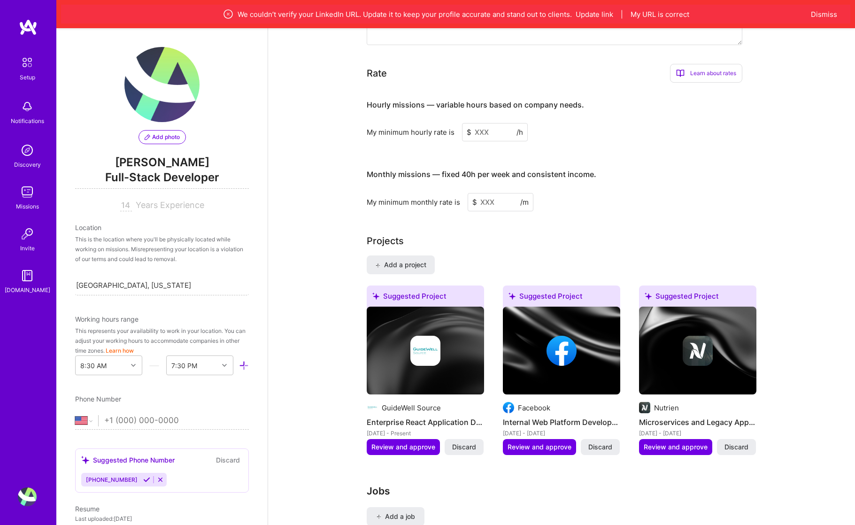
click at [496, 123] on input at bounding box center [495, 132] width 66 height 18
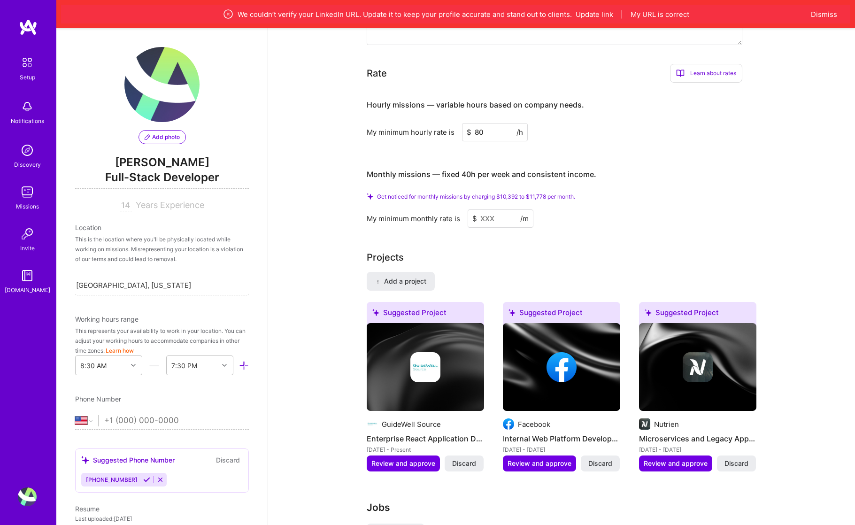
type input "80"
click at [488, 209] on input at bounding box center [501, 218] width 66 height 18
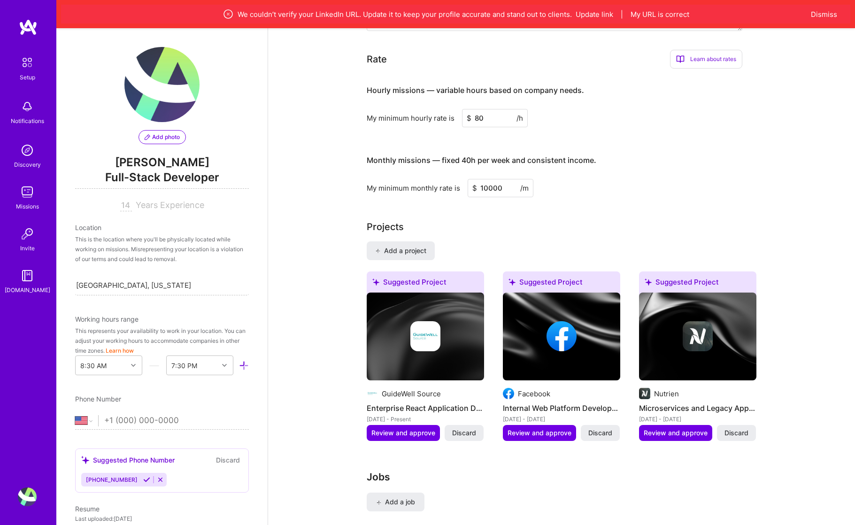
type input "10000"
click at [485, 228] on div "Projects Add a project Suggested Project GuideWell Source Enterprise React Appl…" at bounding box center [562, 336] width 390 height 233
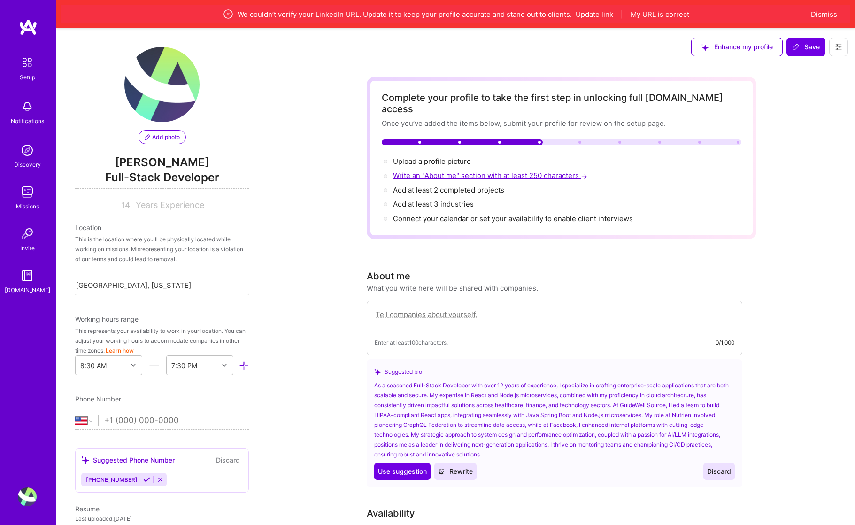
scroll to position [0, 0]
click at [432, 171] on span "Write an "About me" section with at least 250 characters →" at bounding box center [491, 175] width 196 height 9
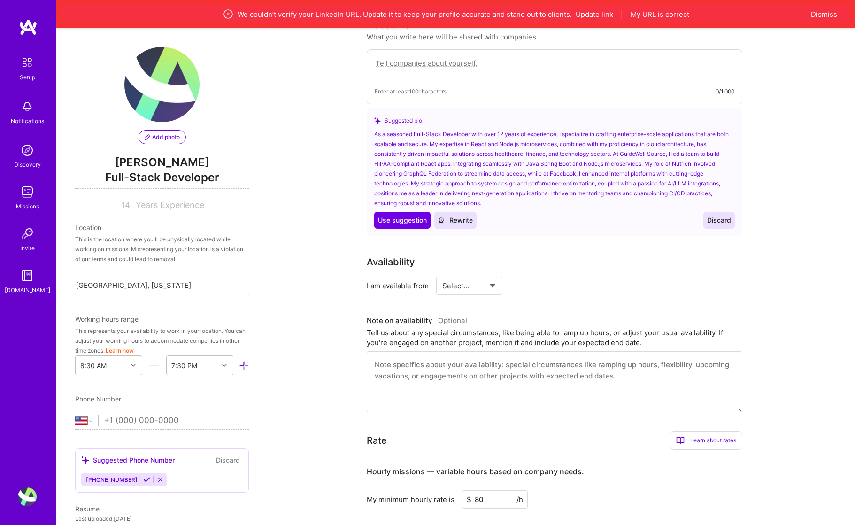
scroll to position [258, 0]
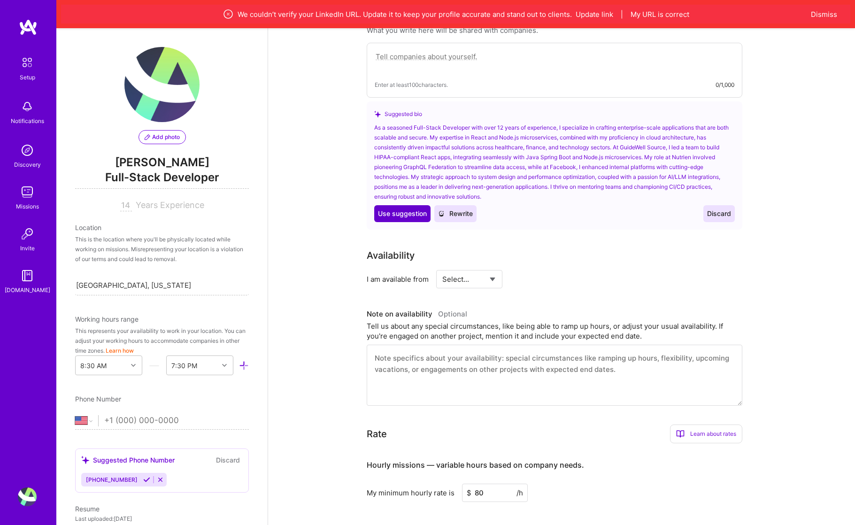
click at [415, 209] on span "Use suggestion" at bounding box center [402, 213] width 49 height 9
type textarea "As a seasoned Full-Stack Developer with over 12 years of experience, I speciali…"
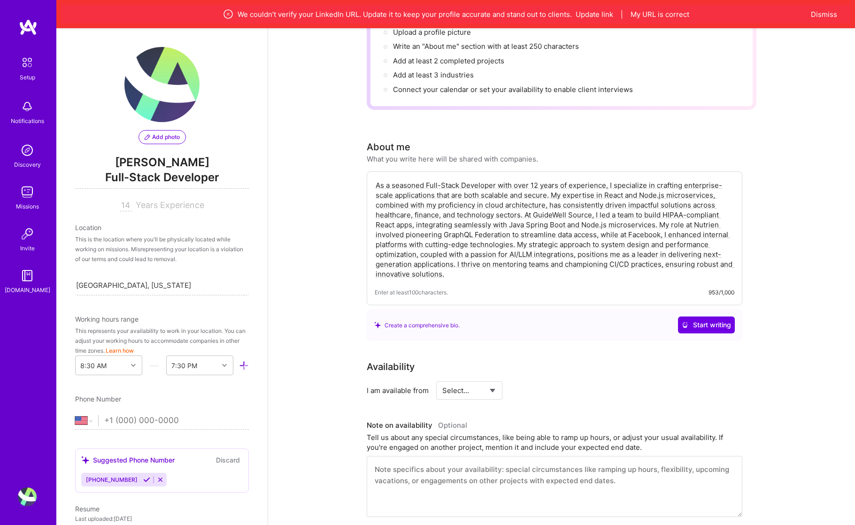
scroll to position [127, 0]
click at [427, 290] on span "Enter at least 100 characters." at bounding box center [411, 295] width 73 height 10
click at [434, 267] on textarea "As a seasoned Full-Stack Developer with over 12 years of experience, I speciali…" at bounding box center [555, 232] width 360 height 100
click at [448, 267] on textarea "As a seasoned Full-Stack Developer with over 12 years of experience, I speciali…" at bounding box center [555, 232] width 360 height 100
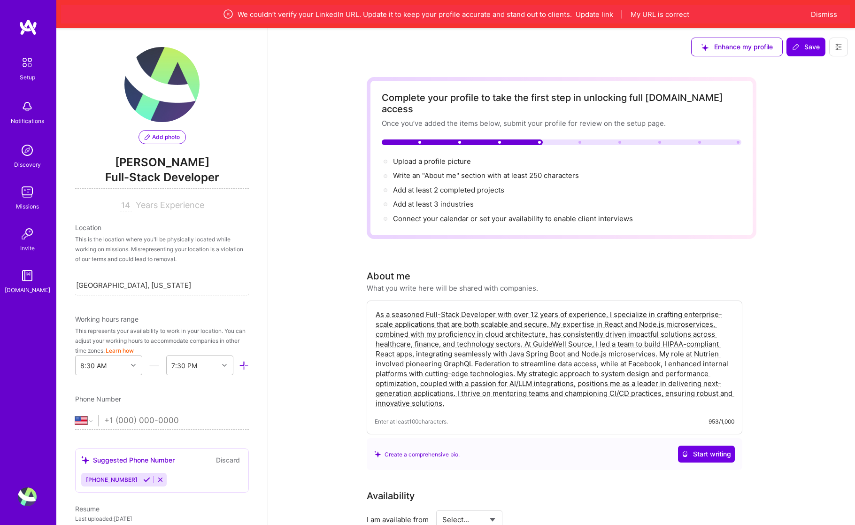
scroll to position [0, 0]
click at [440, 171] on span "Write an "About me" section with at least 250 characters →" at bounding box center [491, 175] width 196 height 9
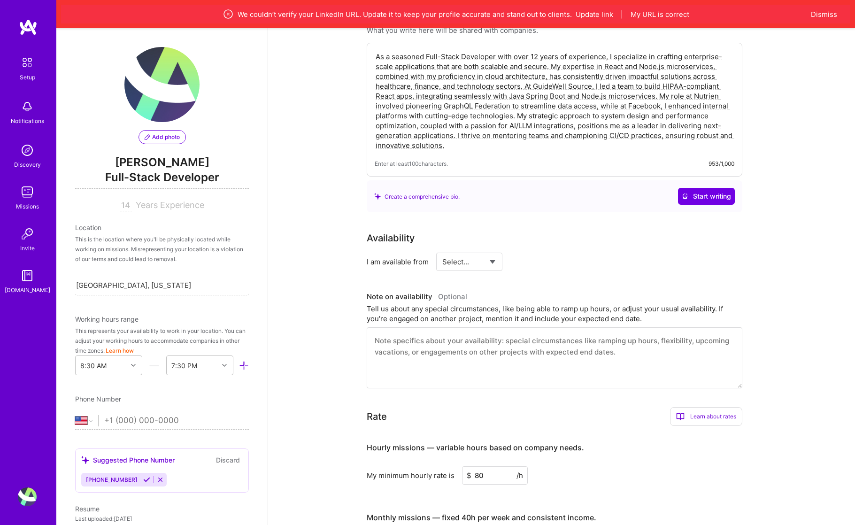
click at [433, 192] on div "Create a comprehensive bio." at bounding box center [416, 197] width 85 height 10
select select "Right Now"
click at [544, 253] on input at bounding box center [555, 262] width 56 height 18
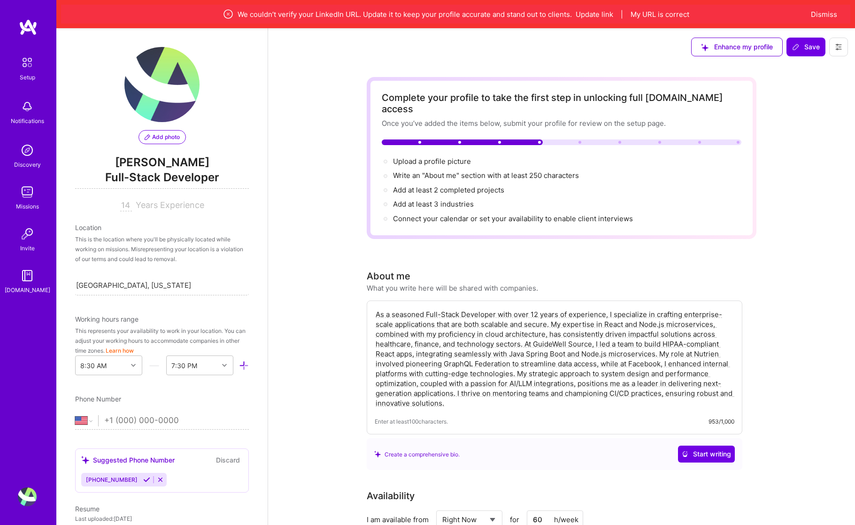
scroll to position [0, 0]
type input "60"
click at [456, 200] on span "Add at least 3 industries →" at bounding box center [437, 204] width 89 height 9
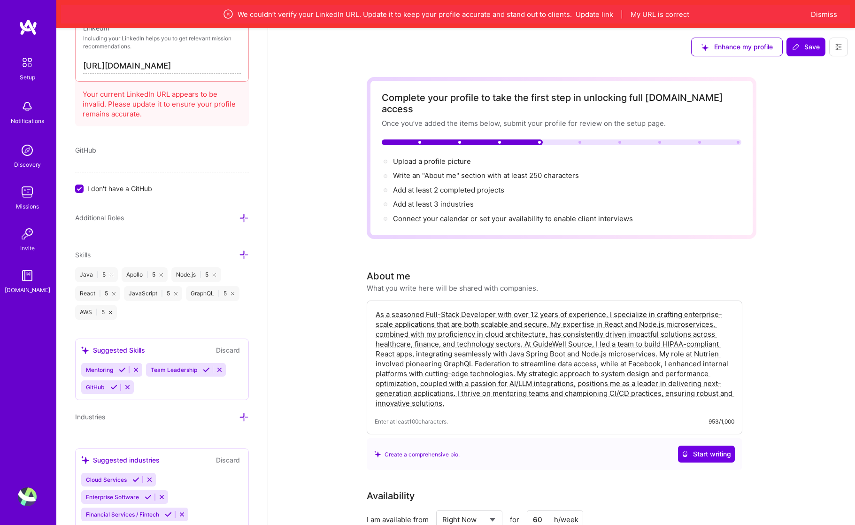
scroll to position [574, 0]
click at [171, 67] on input "[URL][DOMAIN_NAME]" at bounding box center [162, 67] width 158 height 15
paste input "[DOMAIN_NAME][URL]"
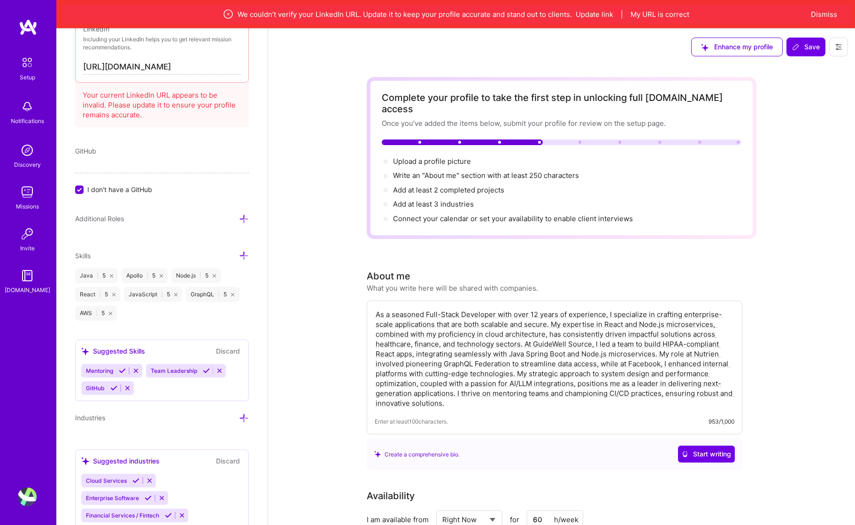
click at [143, 63] on input "[URL][DOMAIN_NAME]" at bounding box center [162, 65] width 158 height 15
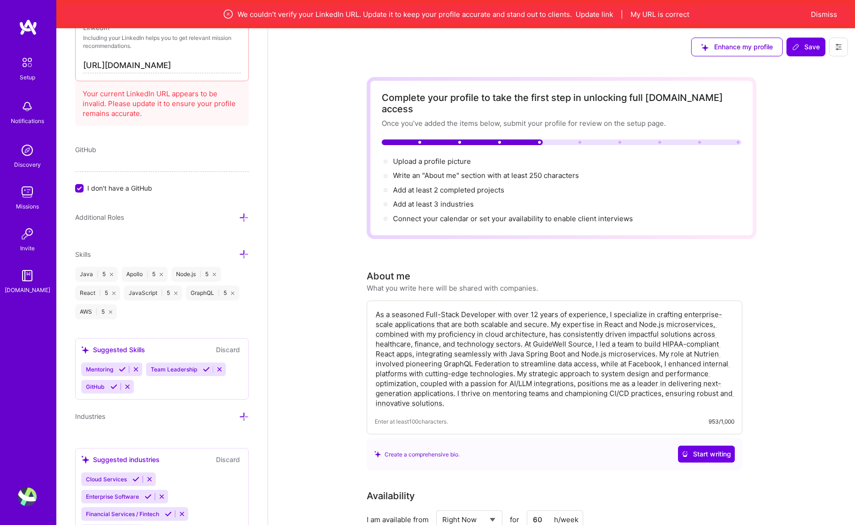
click at [143, 63] on input "[URL][DOMAIN_NAME]" at bounding box center [162, 65] width 158 height 15
paste input "-"
type input "[URL][DOMAIN_NAME][PERSON_NAME]"
click at [148, 140] on div "Add photo [PERSON_NAME] Full-Stack Developer 14 Years Experience Location This …" at bounding box center [161, 290] width 211 height 525
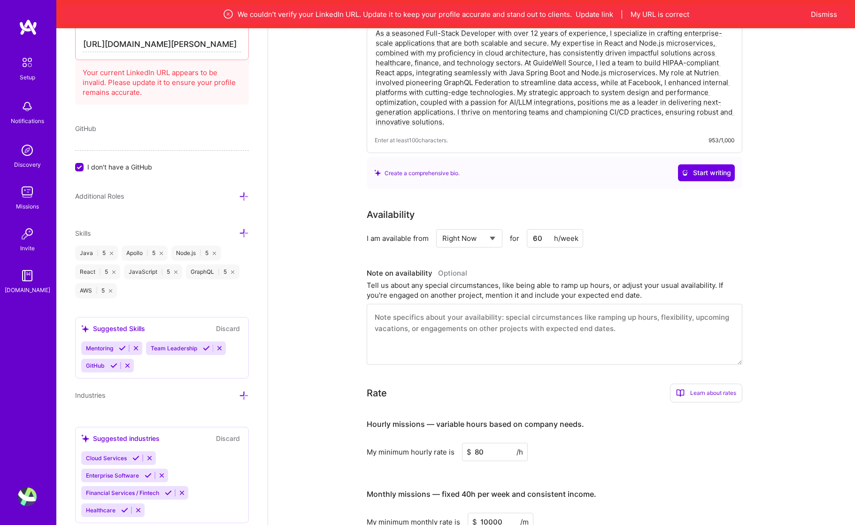
scroll to position [286, 0]
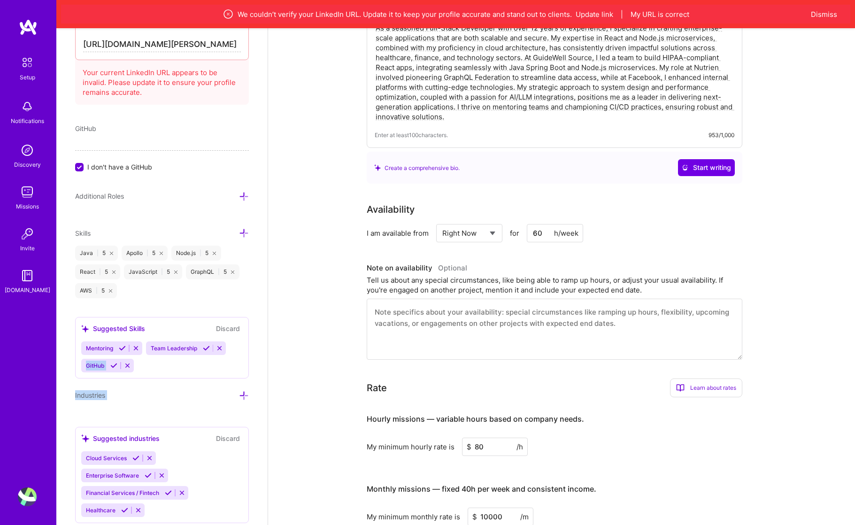
drag, startPoint x: 155, startPoint y: 410, endPoint x: 155, endPoint y: 363, distance: 47.0
click at [155, 363] on div "Add photo [PERSON_NAME] Full-Stack Developer 14 Years Experience Location This …" at bounding box center [161, 290] width 211 height 525
click at [201, 435] on div "Suggested industries Discard" at bounding box center [162, 438] width 162 height 11
click at [239, 394] on icon at bounding box center [244, 396] width 10 height 10
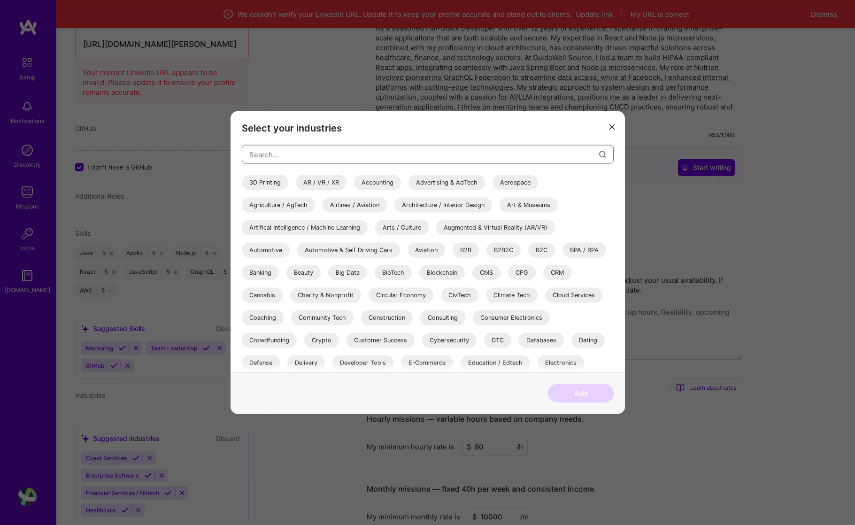
click at [313, 157] on input "modal" at bounding box center [424, 154] width 350 height 24
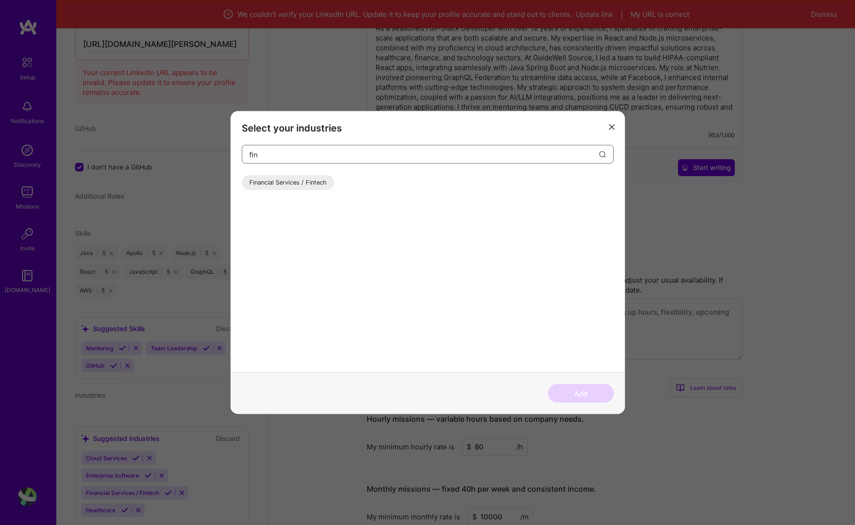
type input "fin"
click at [308, 180] on div "Financial Services / Fintech" at bounding box center [288, 182] width 93 height 15
click at [574, 388] on button "Add" at bounding box center [581, 393] width 66 height 19
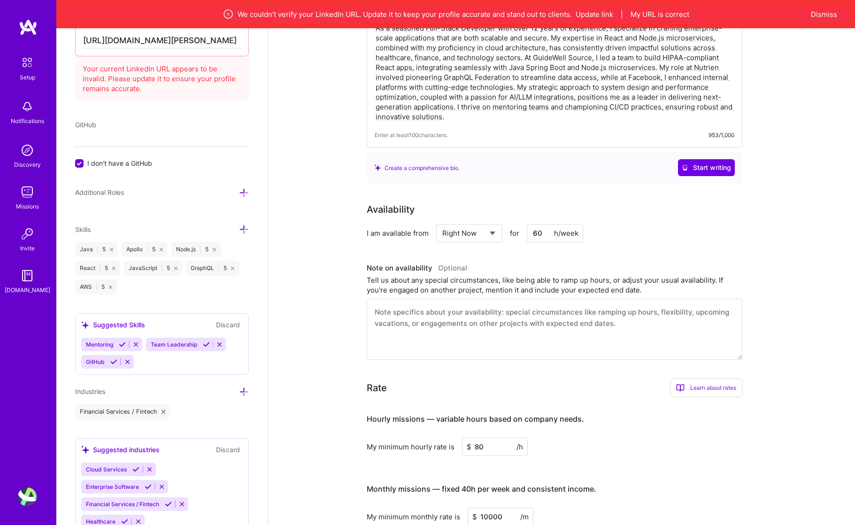
click at [239, 395] on icon at bounding box center [244, 392] width 10 height 10
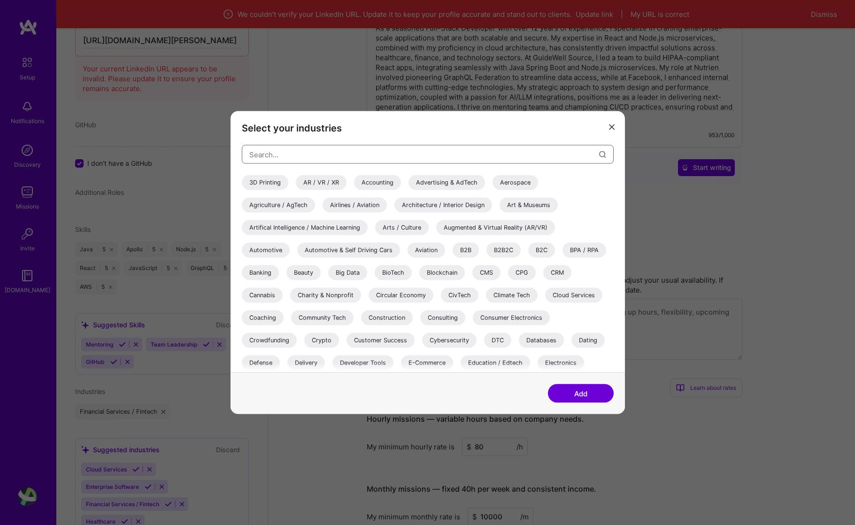
click at [356, 157] on input "modal" at bounding box center [424, 154] width 350 height 24
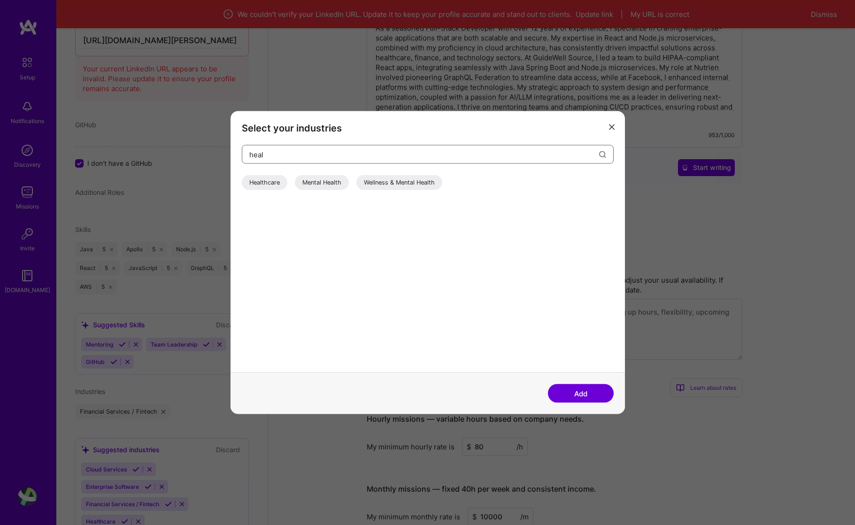
type input "heal"
click at [272, 180] on div "Healthcare" at bounding box center [265, 182] width 46 height 15
click at [603, 395] on button "Add" at bounding box center [581, 393] width 66 height 19
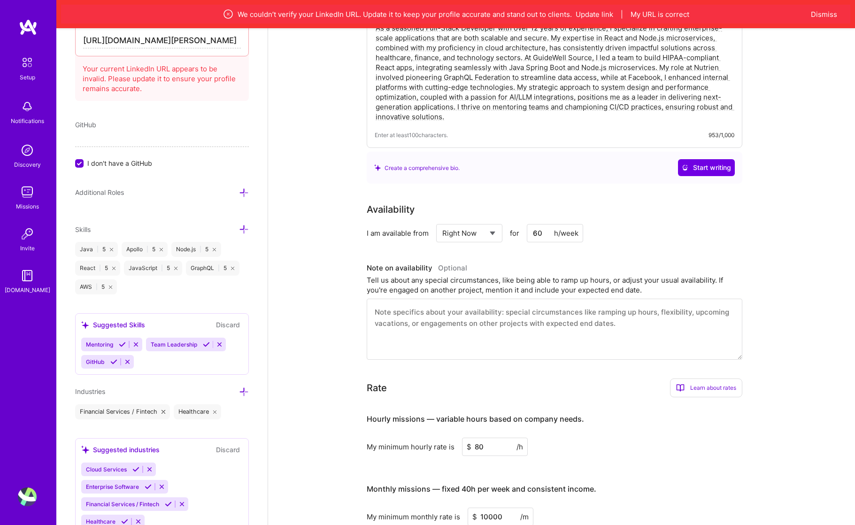
click at [239, 393] on icon at bounding box center [244, 392] width 10 height 10
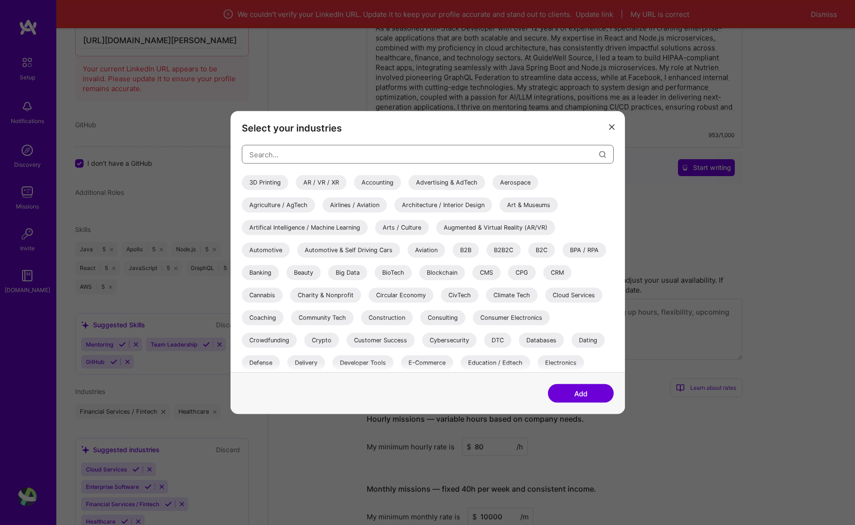
click at [281, 147] on input "modal" at bounding box center [424, 154] width 350 height 24
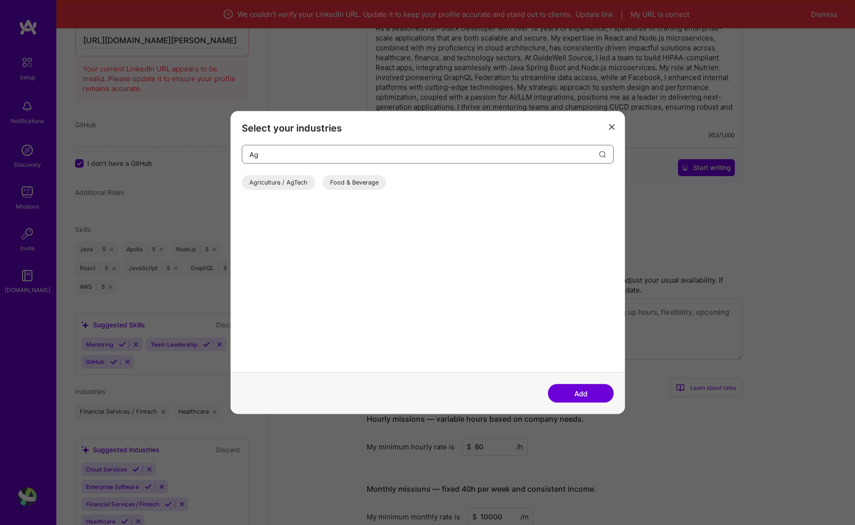
type input "Ag"
click at [263, 182] on div "Agriculture / AgTech" at bounding box center [278, 182] width 73 height 15
click at [579, 393] on button "Add" at bounding box center [581, 393] width 66 height 19
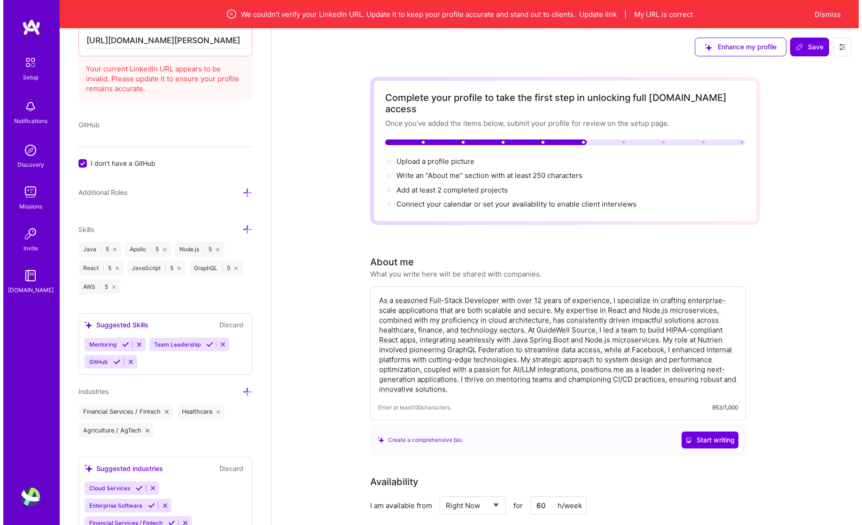
scroll to position [0, 0]
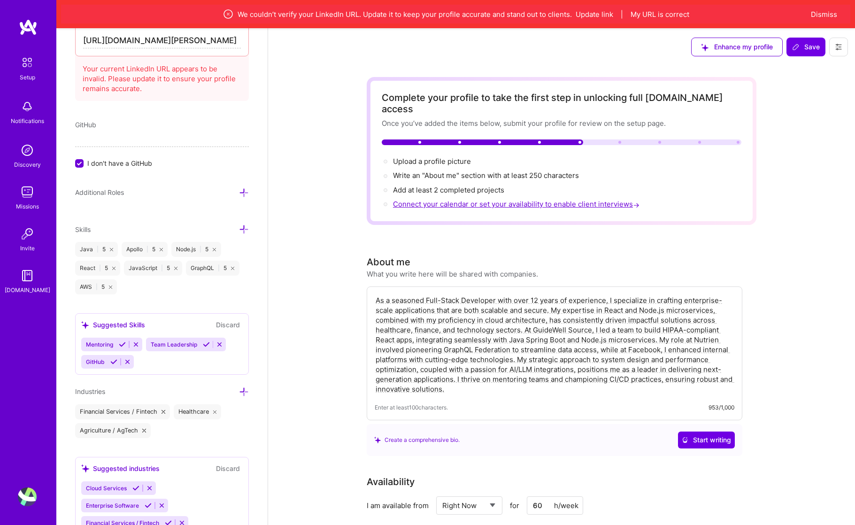
click at [463, 200] on span "Connect your calendar or set your availability to enable client interviews →" at bounding box center [517, 204] width 248 height 9
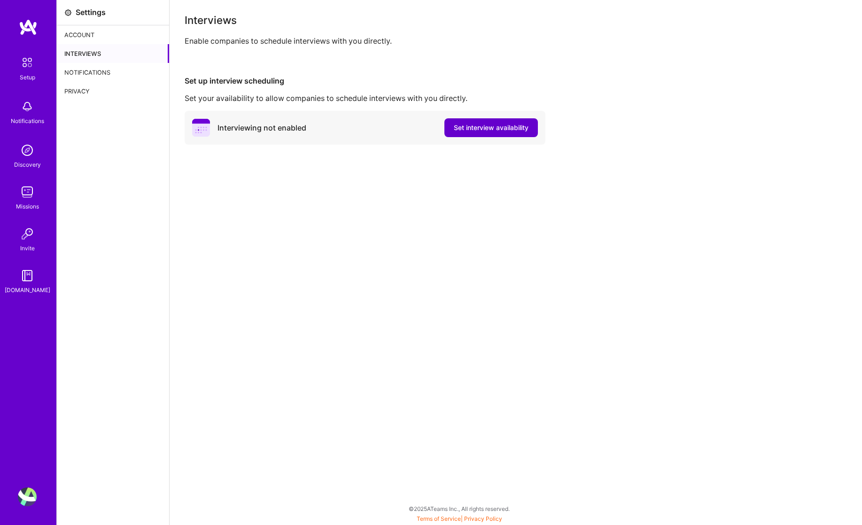
click at [474, 125] on span "Set interview availability" at bounding box center [491, 127] width 75 height 9
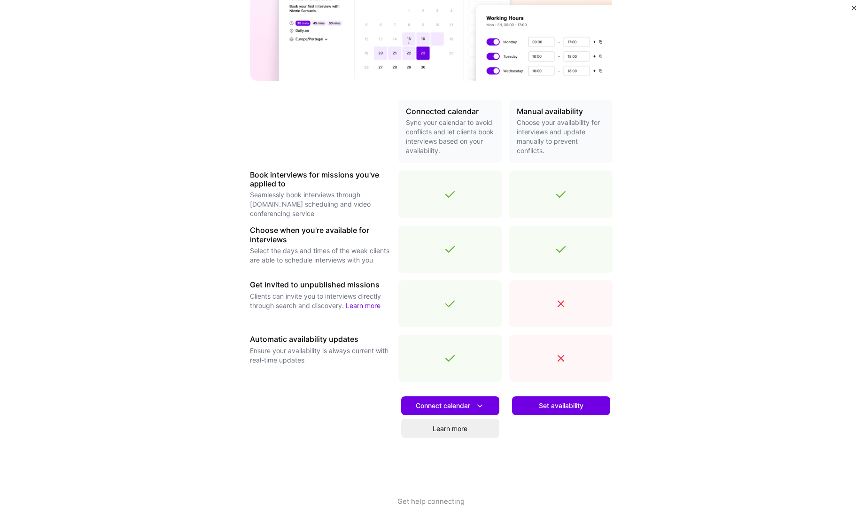
scroll to position [133, 0]
click at [448, 403] on span "Connect calendar" at bounding box center [450, 406] width 69 height 10
click at [433, 451] on button "Apple calendar" at bounding box center [438, 457] width 122 height 25
click at [477, 399] on button "Connect calendar" at bounding box center [450, 405] width 98 height 19
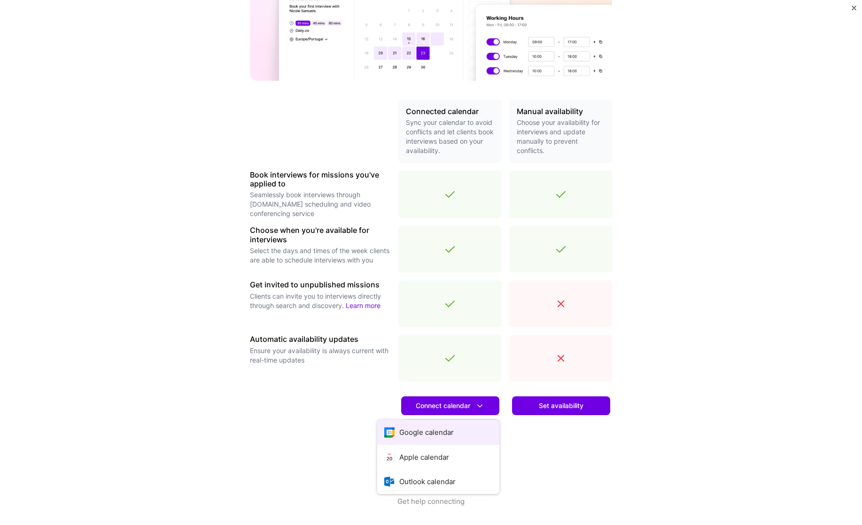
click at [445, 429] on button "Google calendar" at bounding box center [438, 432] width 122 height 25
click at [547, 403] on span "Set availability" at bounding box center [561, 405] width 45 height 9
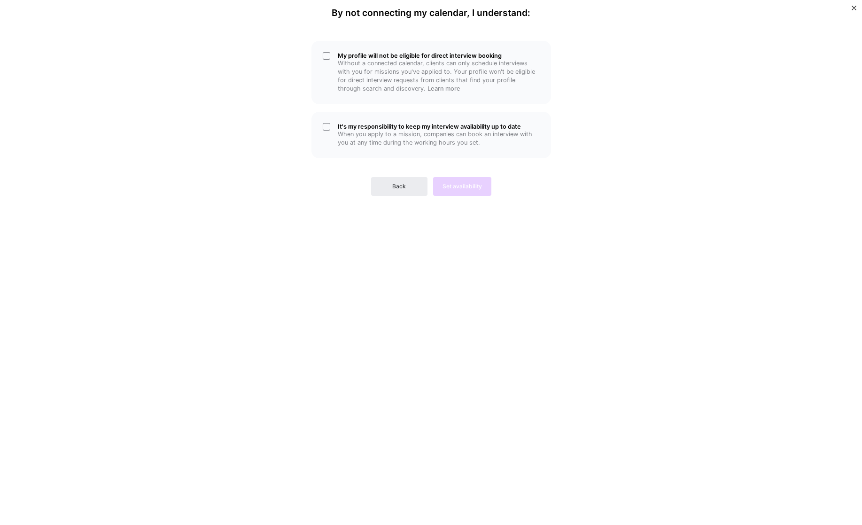
scroll to position [0, 0]
click at [327, 59] on div "My profile will not be eligible for direct interview booking Without a connecte…" at bounding box center [431, 72] width 240 height 63
click at [327, 120] on div "It's my responsibility to keep my interview availability up to date When you ap…" at bounding box center [431, 135] width 240 height 46
click at [455, 185] on span "Set availability" at bounding box center [461, 186] width 39 height 8
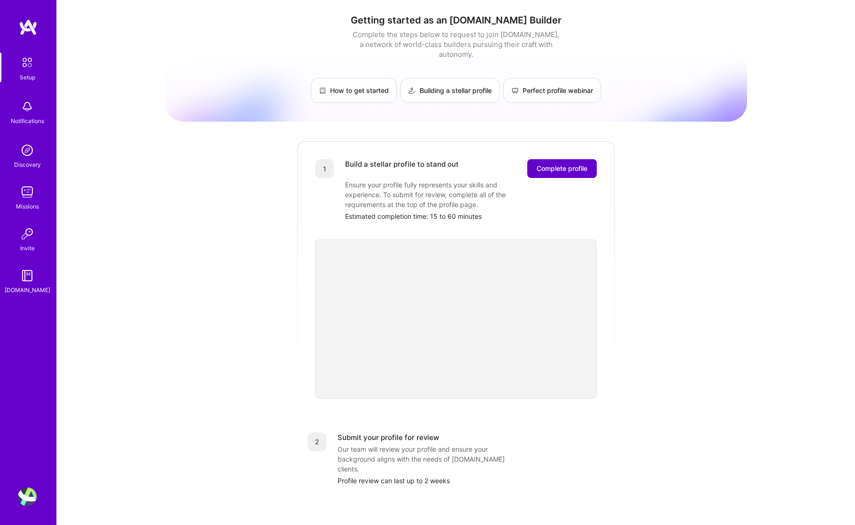
click at [548, 159] on button "Complete profile" at bounding box center [562, 168] width 70 height 19
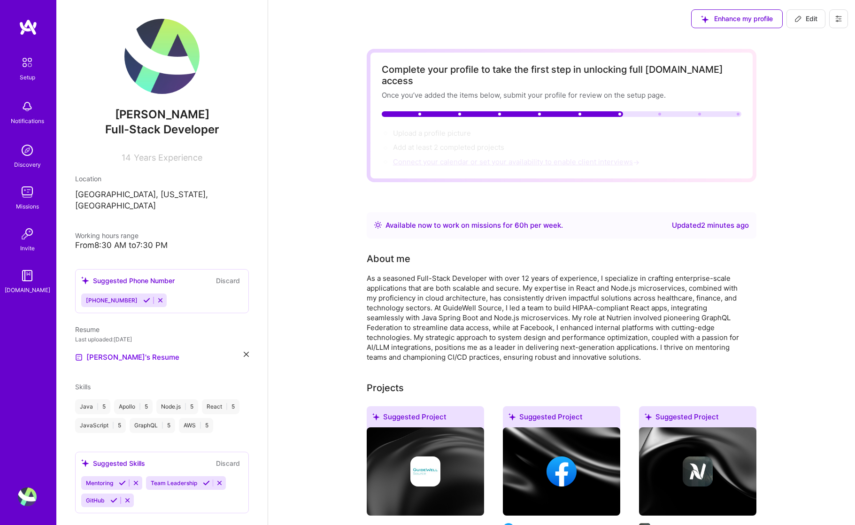
click at [467, 157] on span "Connect your calendar or set your availability to enable client interviews →" at bounding box center [517, 161] width 248 height 9
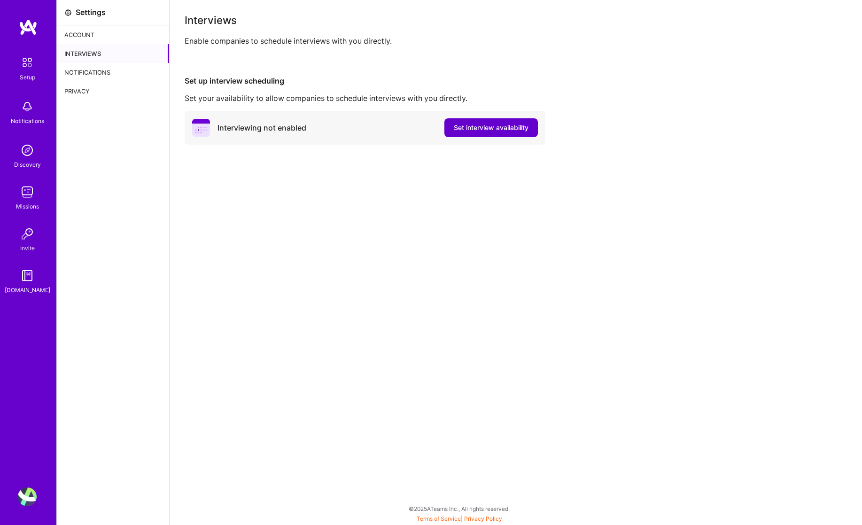
click at [466, 128] on span "Set interview availability" at bounding box center [491, 127] width 75 height 9
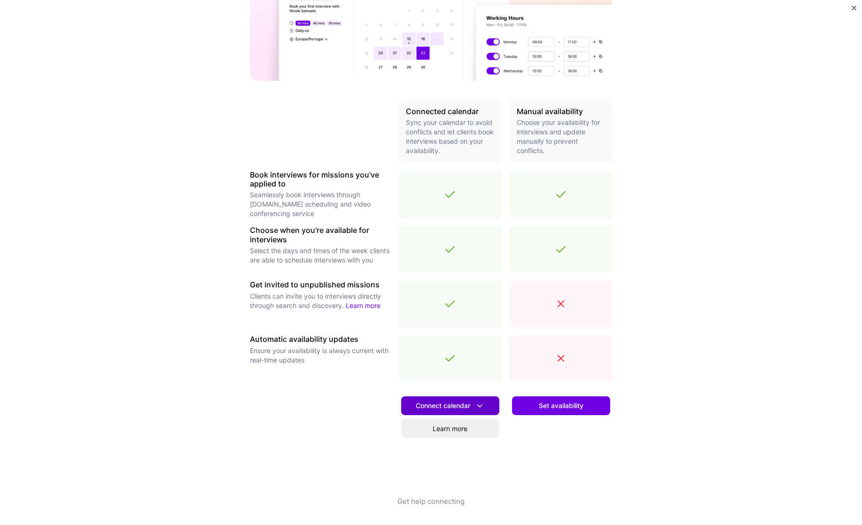
scroll to position [133, 0]
click at [451, 409] on span "Connect calendar" at bounding box center [450, 406] width 69 height 10
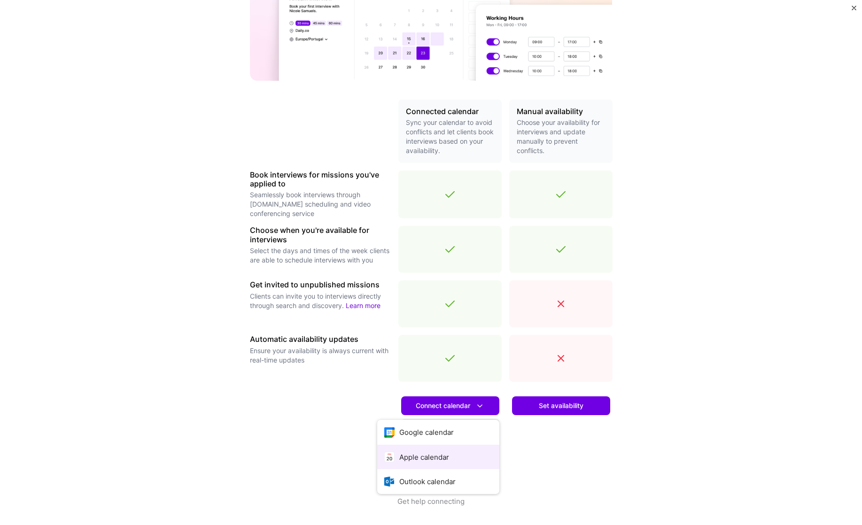
click at [440, 450] on button "Apple calendar" at bounding box center [438, 457] width 122 height 25
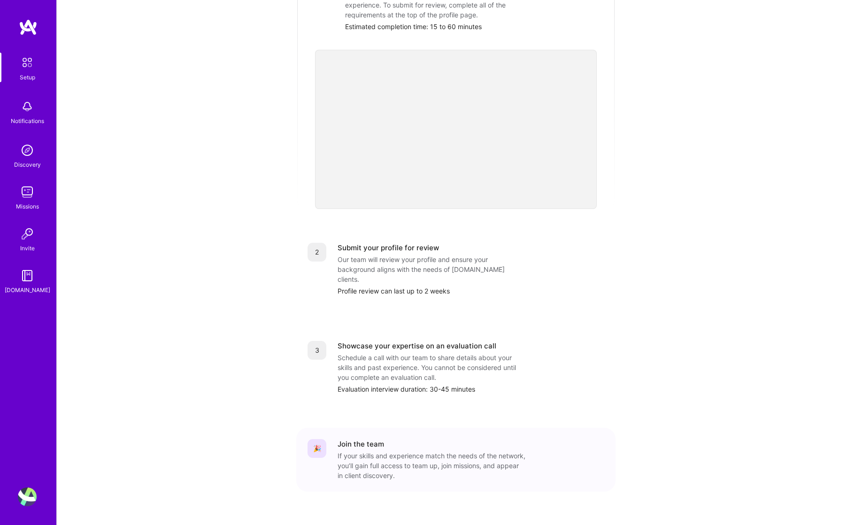
scroll to position [189, 0]
click at [24, 107] on img at bounding box center [27, 106] width 19 height 19
click at [25, 157] on img at bounding box center [27, 150] width 19 height 19
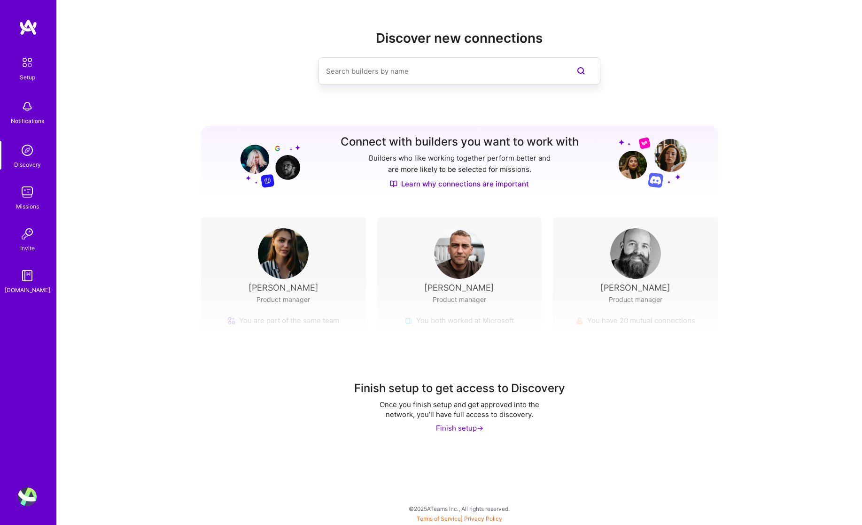
click at [28, 192] on img at bounding box center [27, 192] width 19 height 19
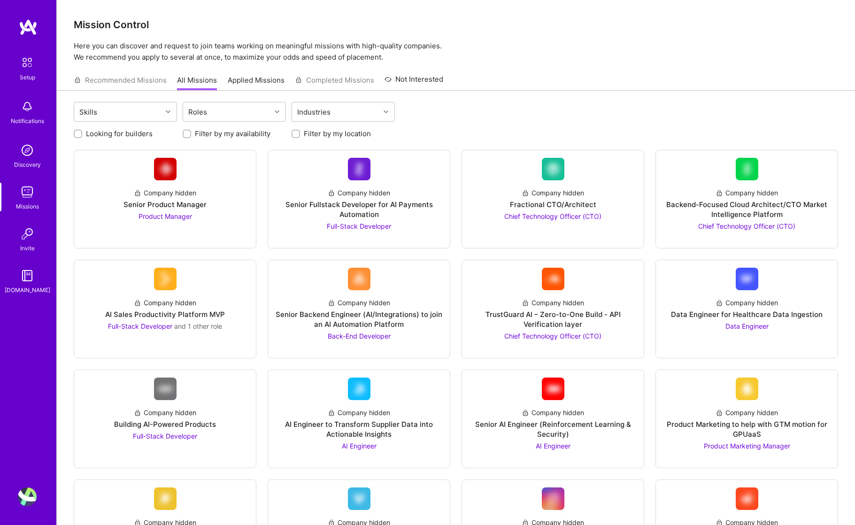
click at [29, 234] on img at bounding box center [27, 233] width 19 height 19
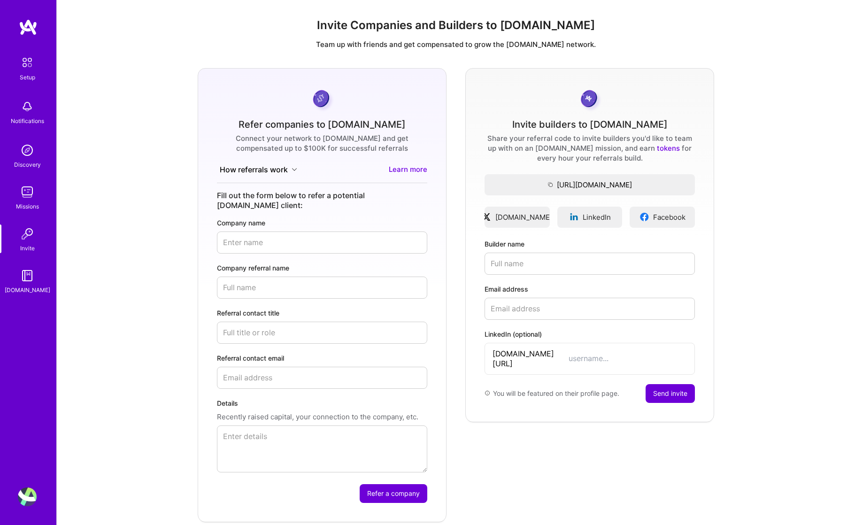
click at [29, 276] on img at bounding box center [27, 275] width 19 height 19
